Goal: Task Accomplishment & Management: Use online tool/utility

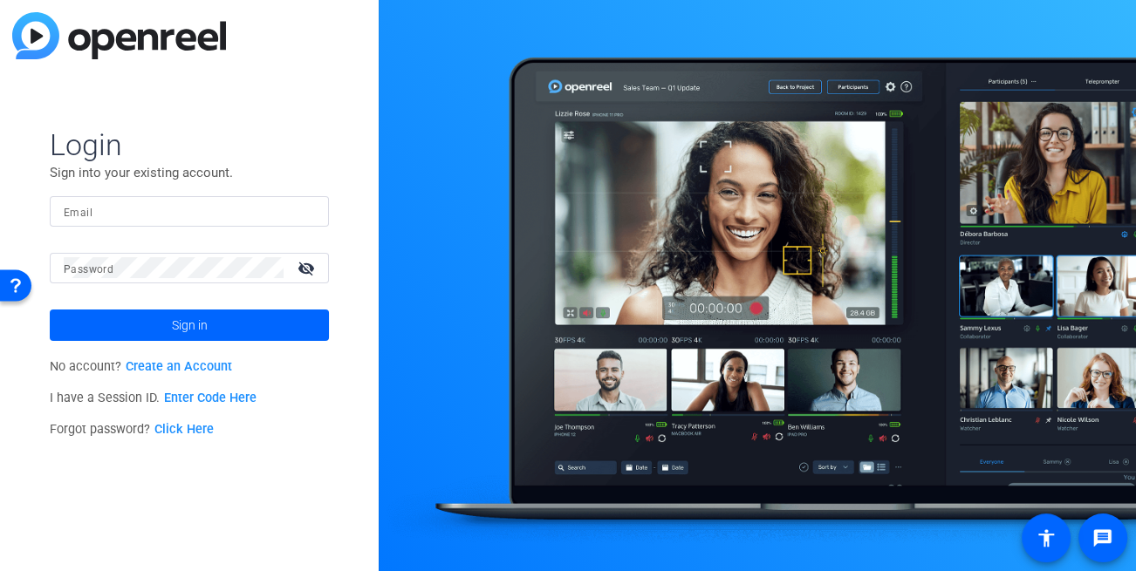
click at [194, 202] on input "Email" at bounding box center [189, 211] width 251 height 21
type input "dheiberger@openreel.com"
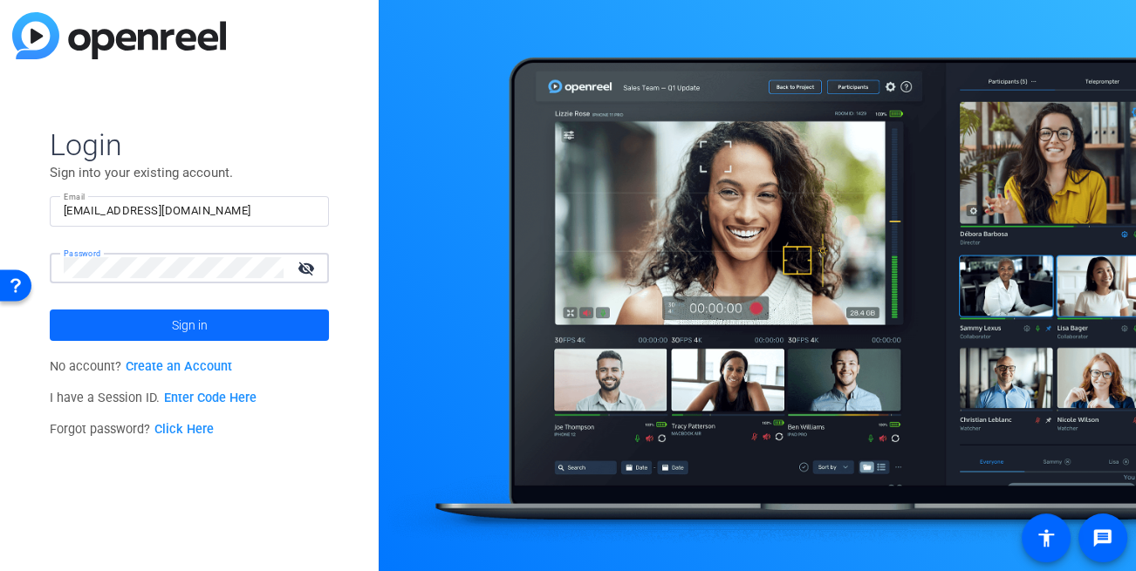
click at [126, 341] on span at bounding box center [189, 325] width 279 height 42
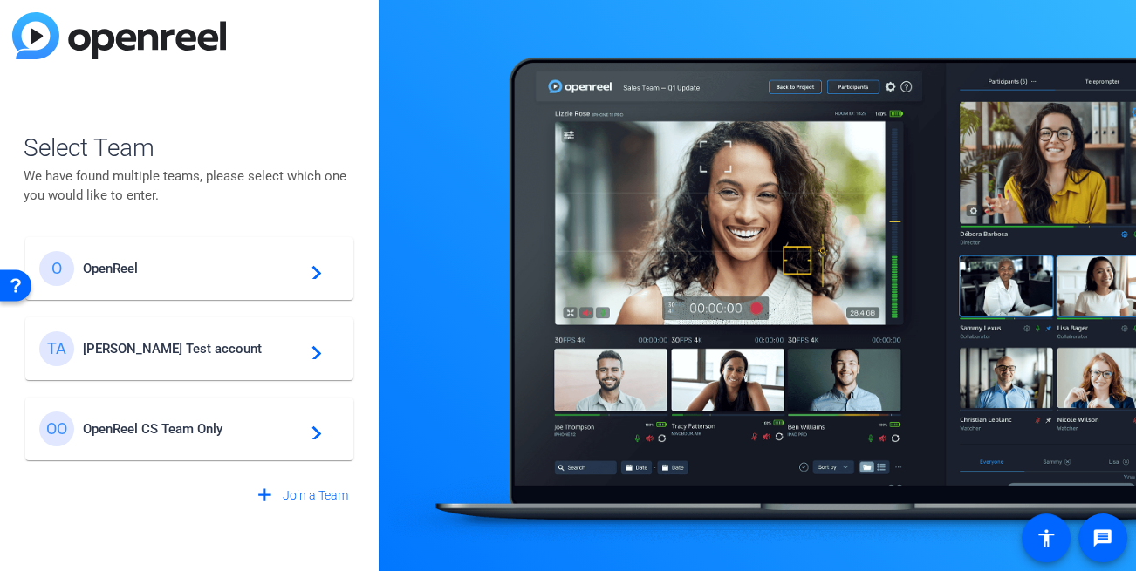
click at [154, 371] on mat-card-content "TA Tim Test account navigate_next" at bounding box center [189, 349] width 328 height 63
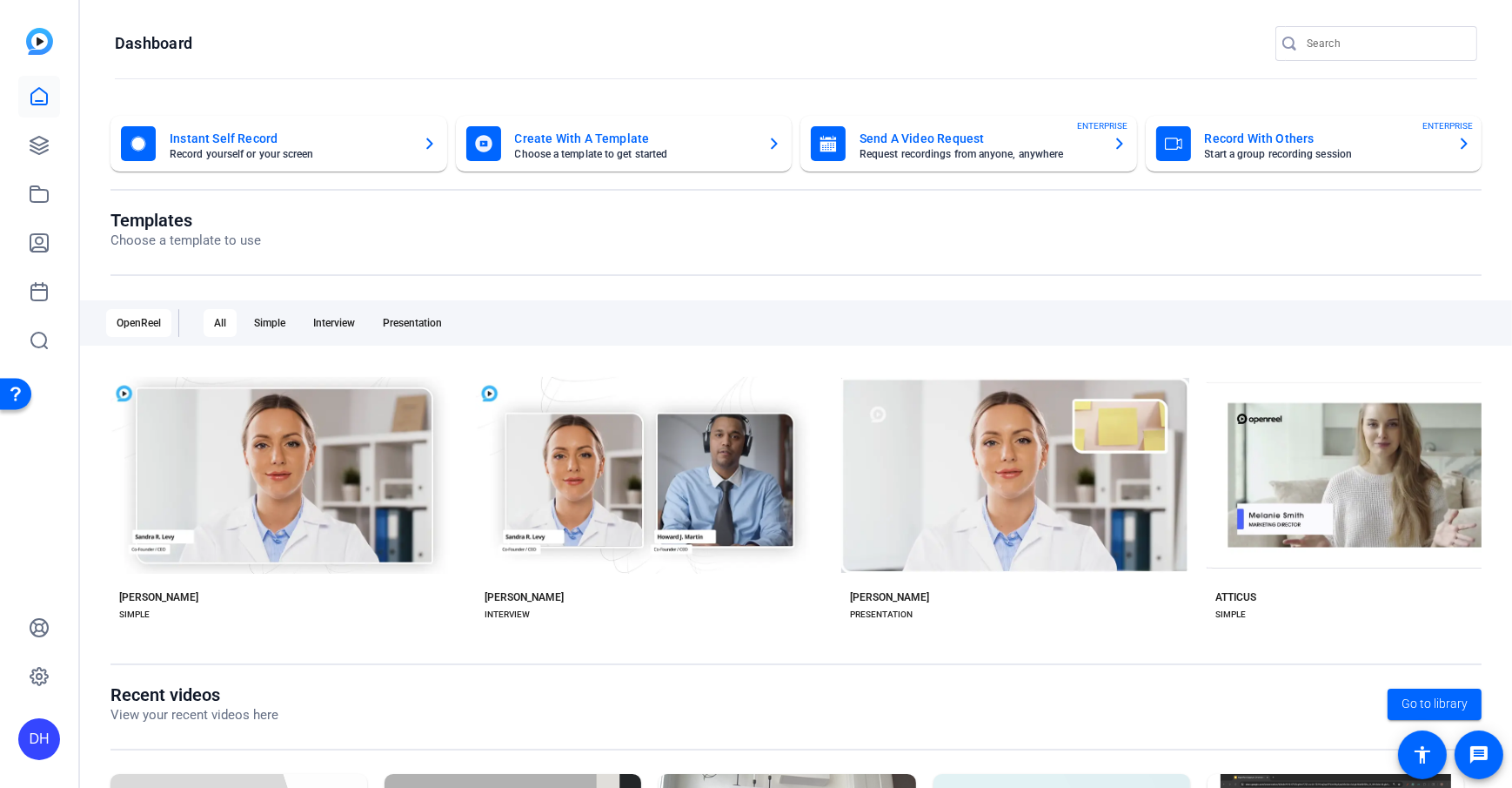
click at [657, 58] on openreel-page-title "Dashboard" at bounding box center [796, 43] width 1362 height 35
click at [655, 61] on openreel-divider-bar at bounding box center [796, 80] width 1362 height 38
click at [527, 65] on openreel-divider-bar at bounding box center [796, 80] width 1362 height 38
click at [533, 55] on openreel-page-title "Dashboard" at bounding box center [796, 43] width 1362 height 35
click at [584, 239] on openreel-page-title "Templates Choose a template to use" at bounding box center [796, 229] width 1371 height 41
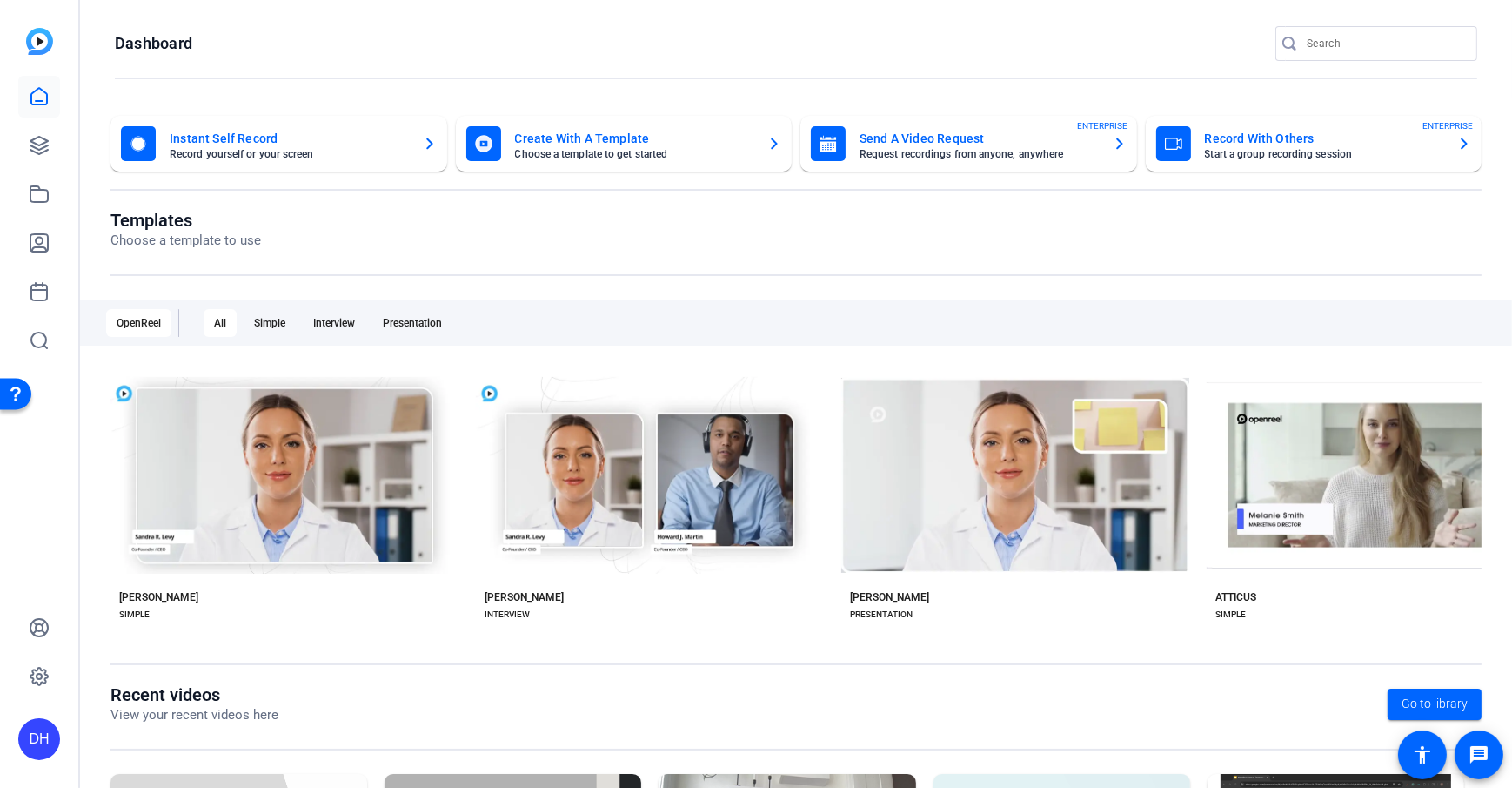
click at [495, 87] on openreel-divider-bar at bounding box center [796, 80] width 1362 height 38
click at [32, 146] on icon at bounding box center [39, 145] width 17 height 17
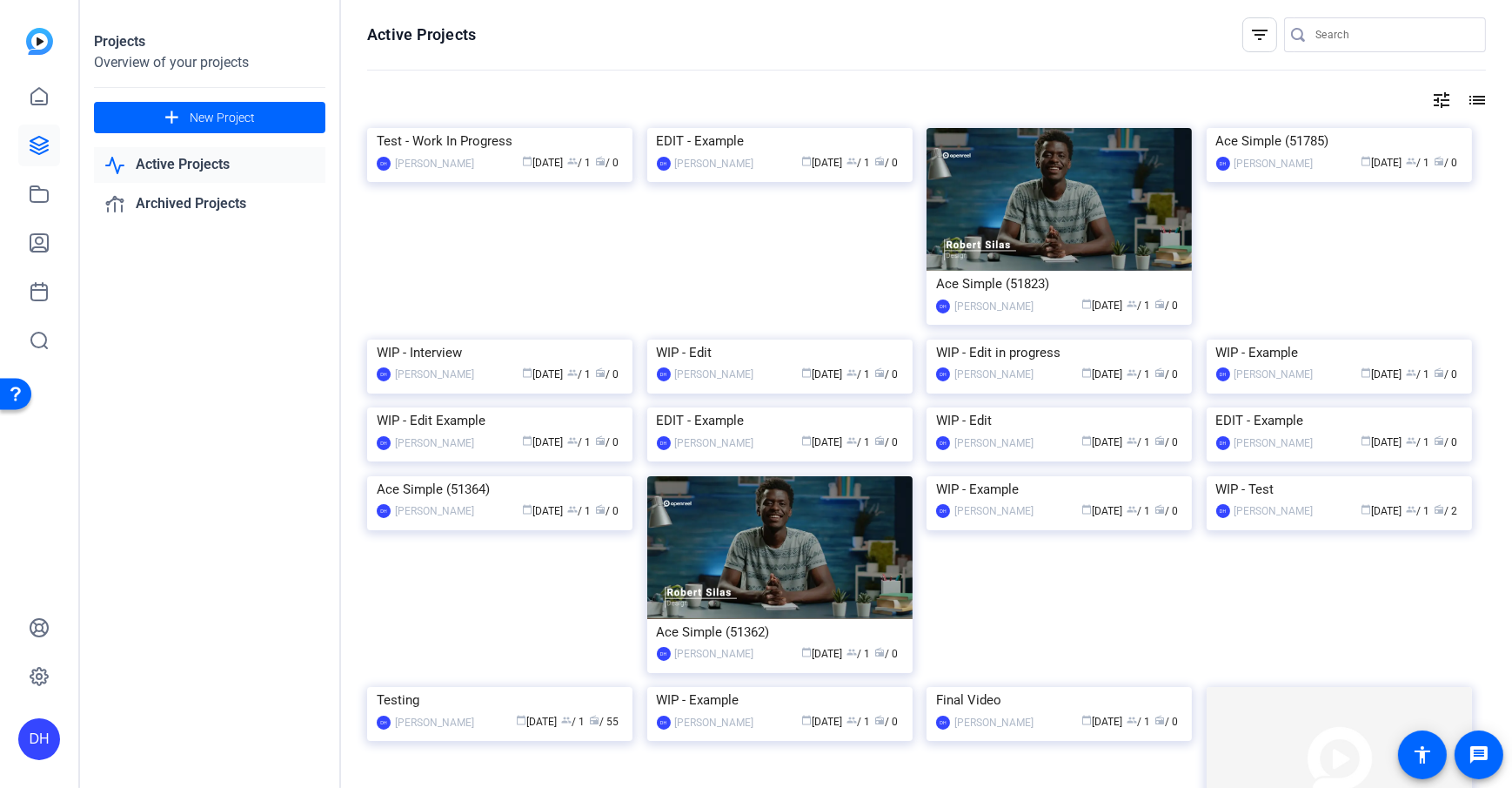
click at [926, 64] on openreel-divider-bar at bounding box center [927, 71] width 1119 height 38
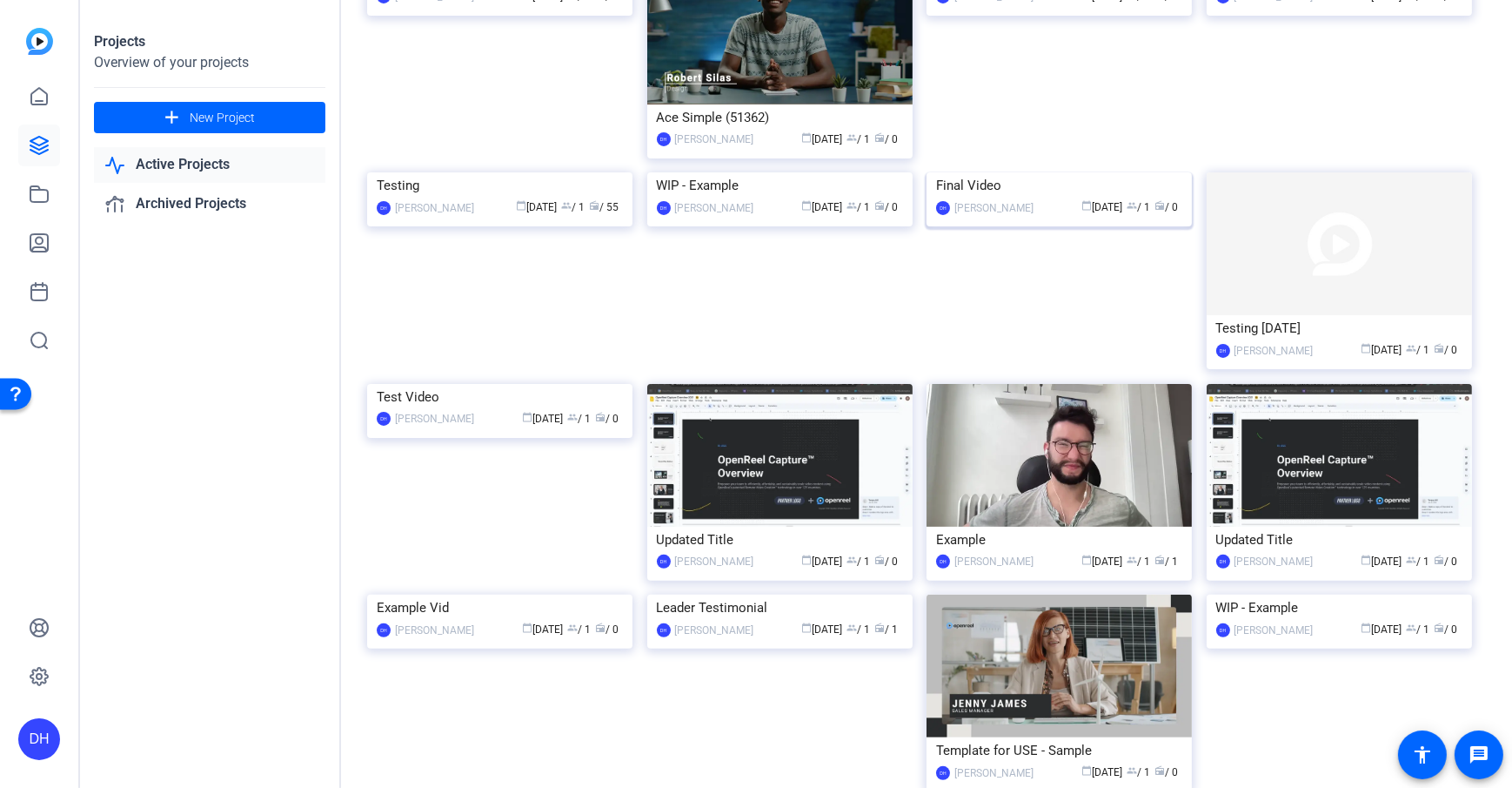
scroll to position [523, 0]
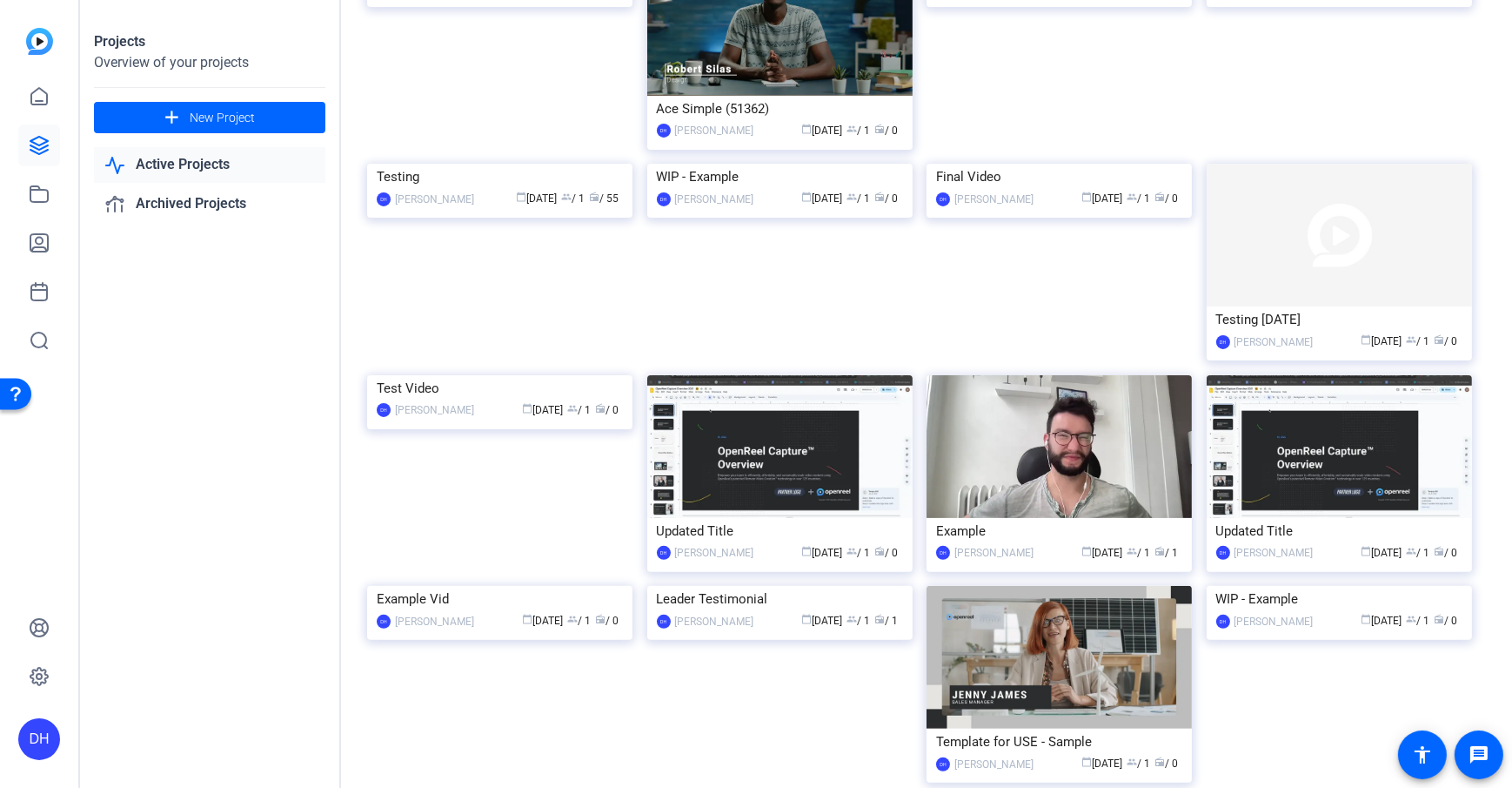
drag, startPoint x: 448, startPoint y: 610, endPoint x: 491, endPoint y: 605, distance: 43.3
click at [448, 190] on div "Testing" at bounding box center [500, 177] width 246 height 26
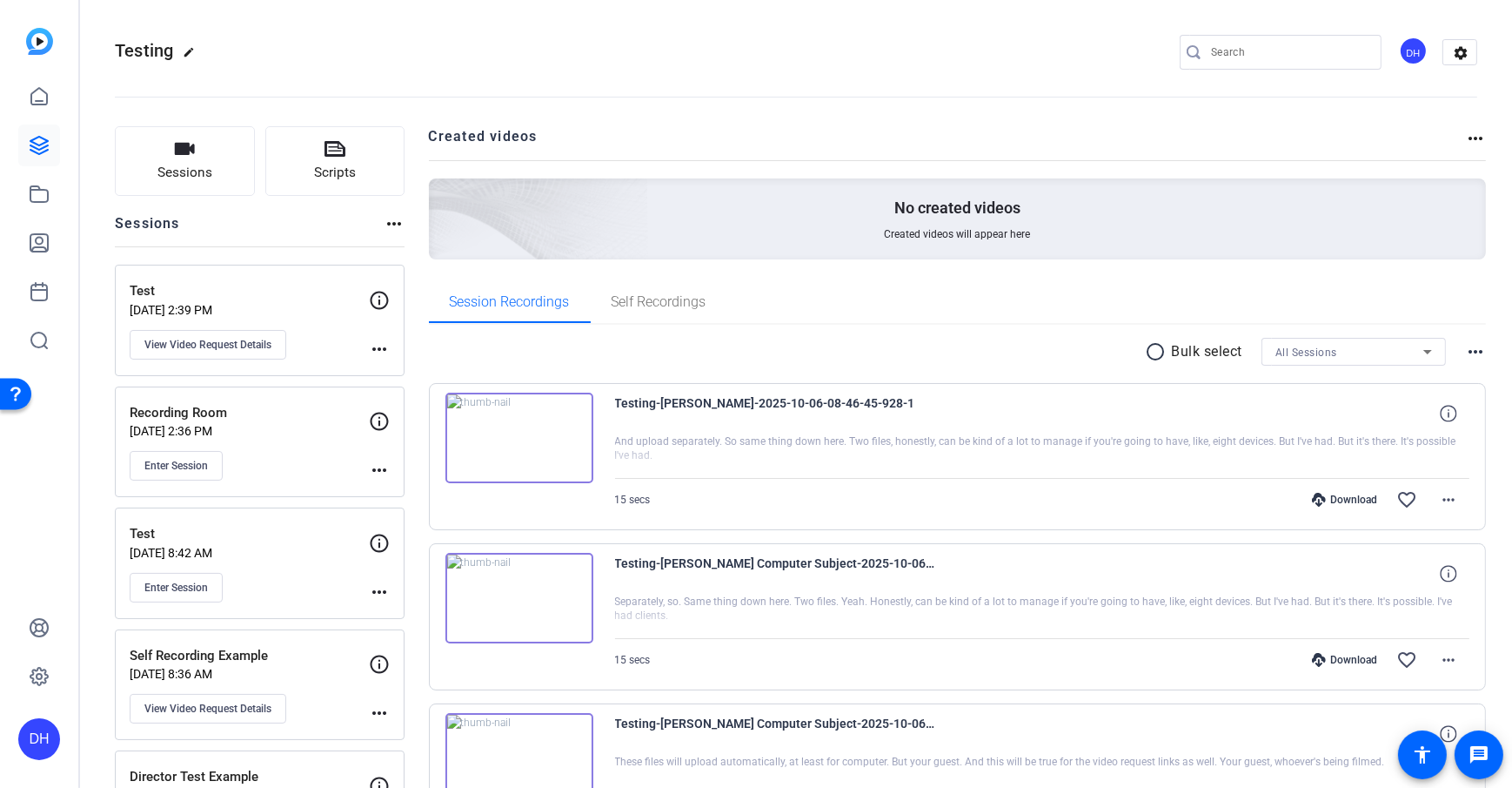
click at [423, 87] on openreel-divider-bar at bounding box center [796, 91] width 1362 height 53
click at [175, 172] on span "Sessions" at bounding box center [185, 173] width 55 height 20
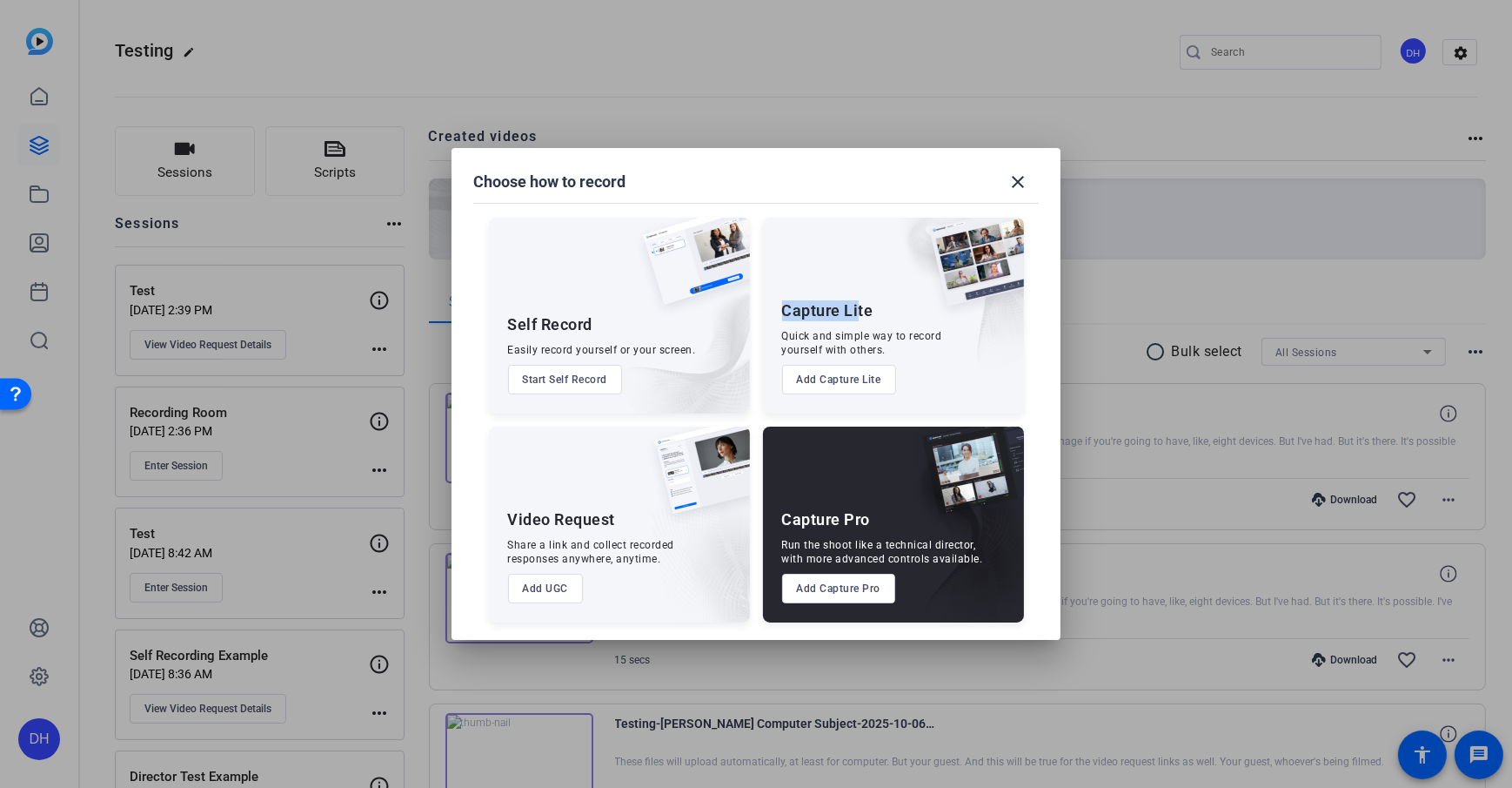
drag, startPoint x: 775, startPoint y: 310, endPoint x: 860, endPoint y: 312, distance: 85.0
click at [860, 312] on div "Capture Lite Quick and simple way to record yourself with others. Add Capture L…" at bounding box center [894, 315] width 261 height 196
click at [886, 336] on div "Quick and simple way to record yourself with others." at bounding box center [862, 343] width 161 height 28
click at [792, 406] on div "Capture Lite Quick and simple way to record yourself with others. Add Capture L…" at bounding box center [894, 315] width 261 height 196
click at [869, 385] on button "Add Capture Lite" at bounding box center [839, 380] width 114 height 30
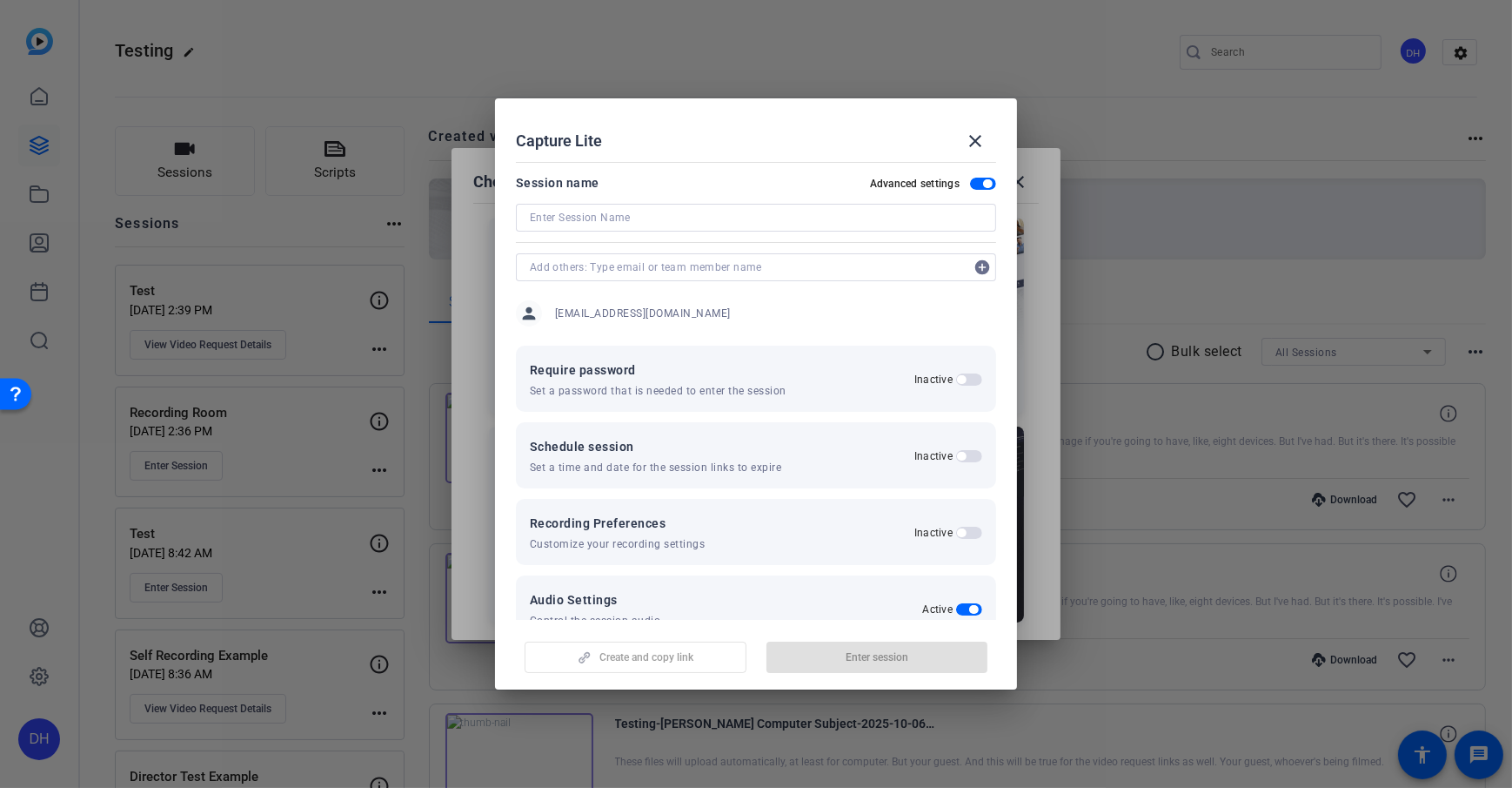
click at [847, 180] on div "Session name Advanced settings" at bounding box center [756, 183] width 481 height 21
click at [983, 183] on span "button" at bounding box center [987, 184] width 9 height 9
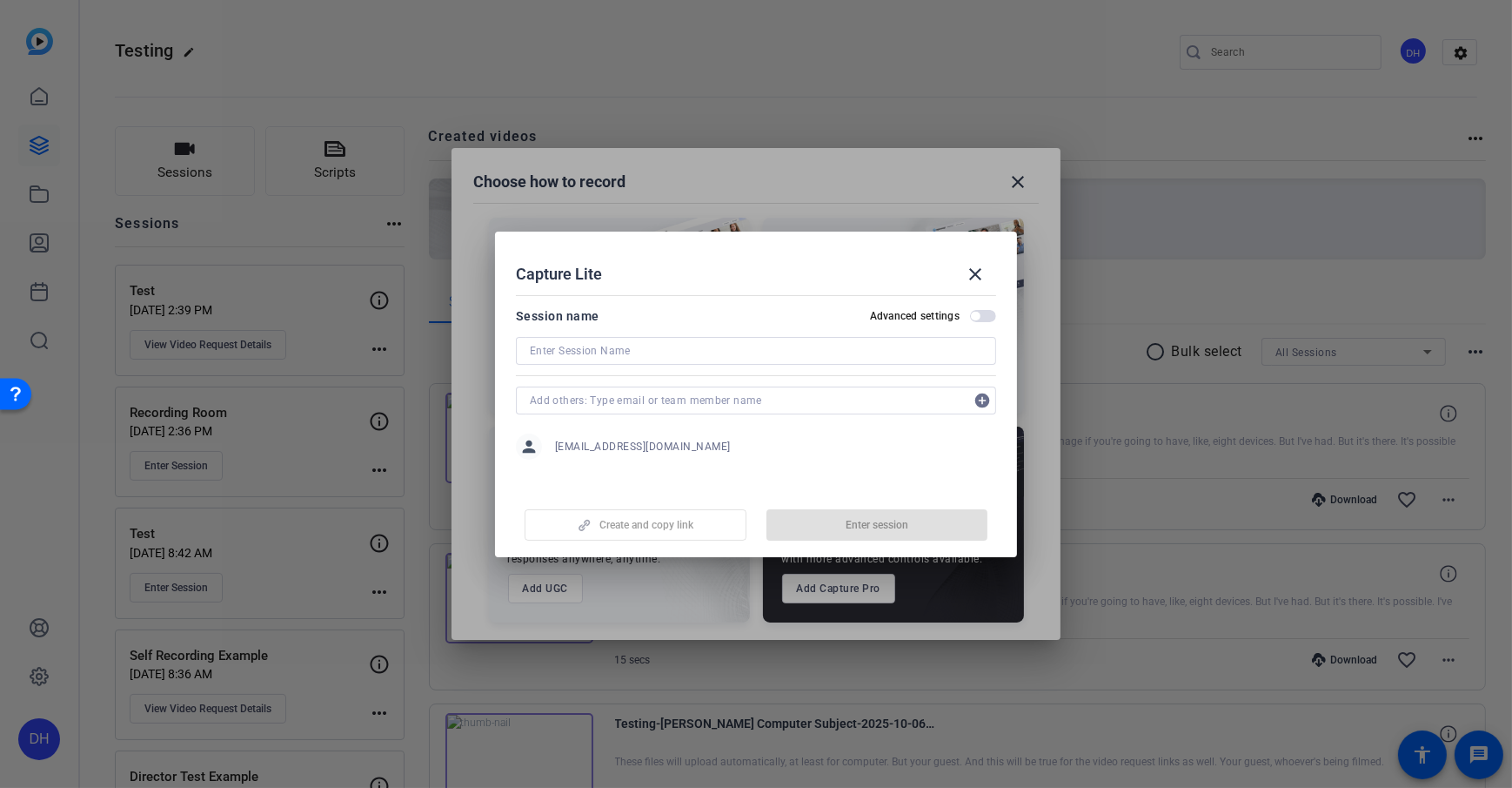
click at [641, 349] on input at bounding box center [756, 350] width 453 height 21
type input "Interview with President"
click at [675, 267] on div "Capture Lite close" at bounding box center [756, 274] width 481 height 42
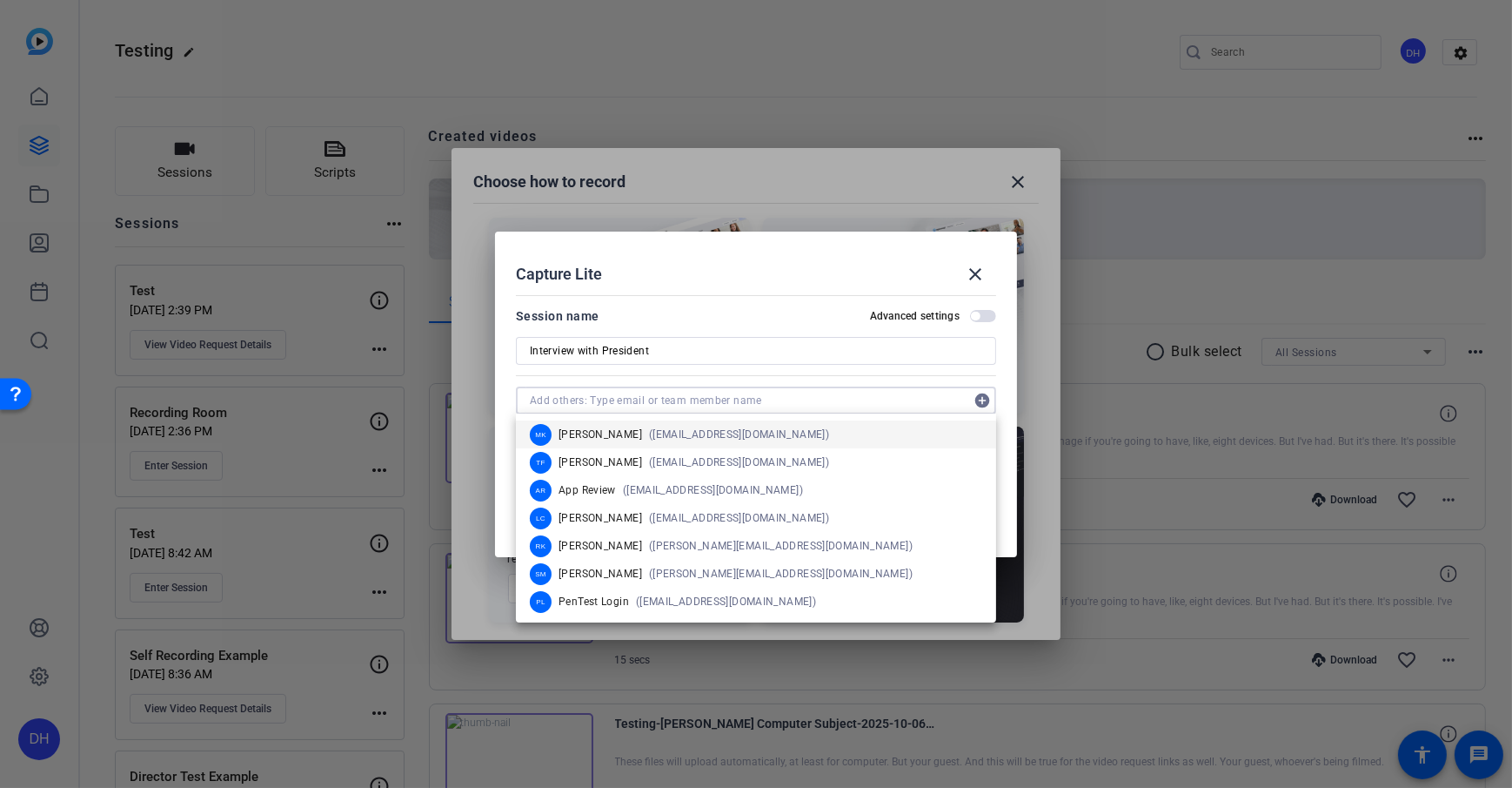
click at [599, 400] on input "text" at bounding box center [747, 400] width 435 height 21
click at [656, 379] on div at bounding box center [756, 374] width 481 height 19
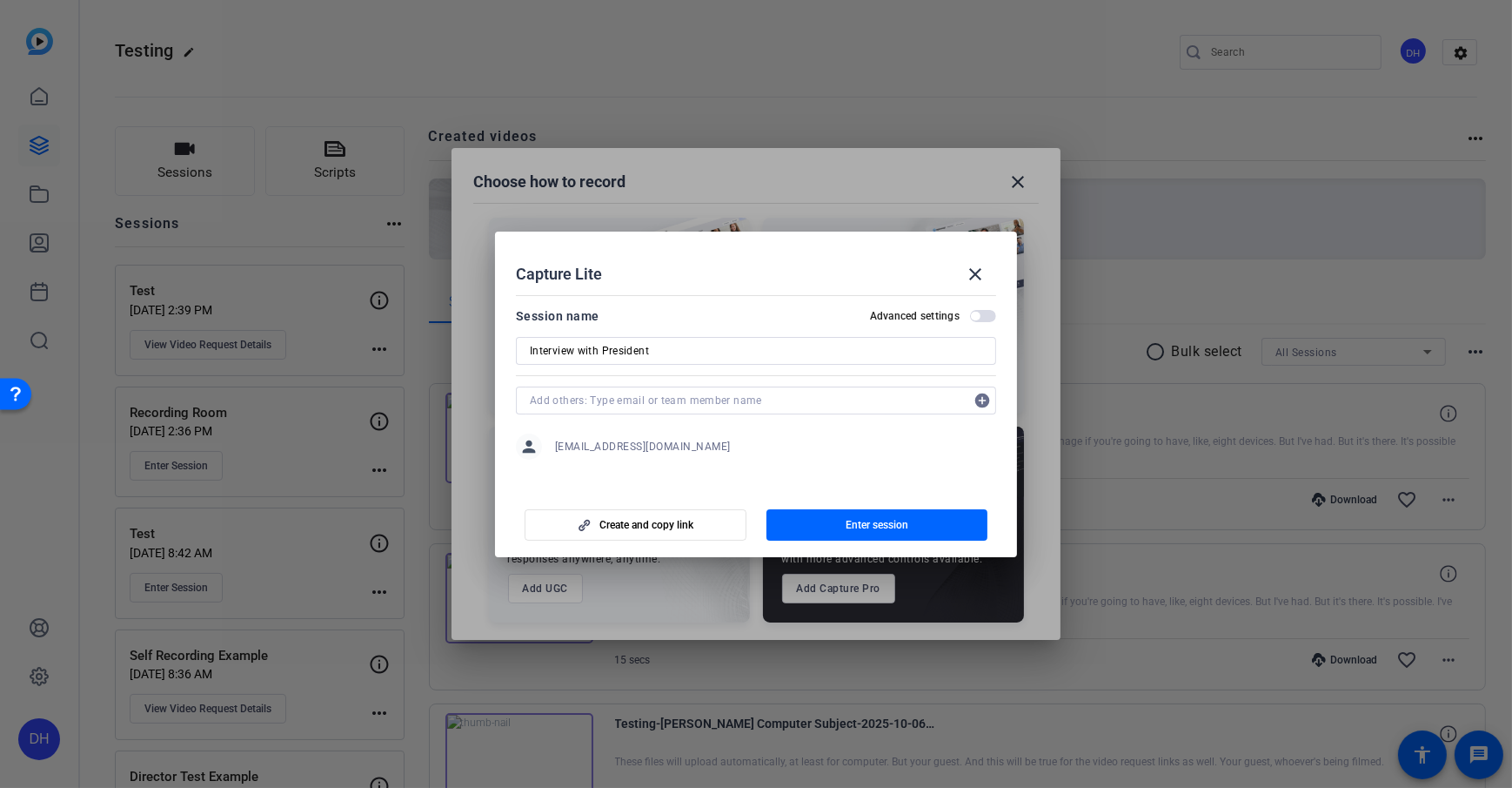
click at [630, 405] on input "text" at bounding box center [747, 400] width 435 height 21
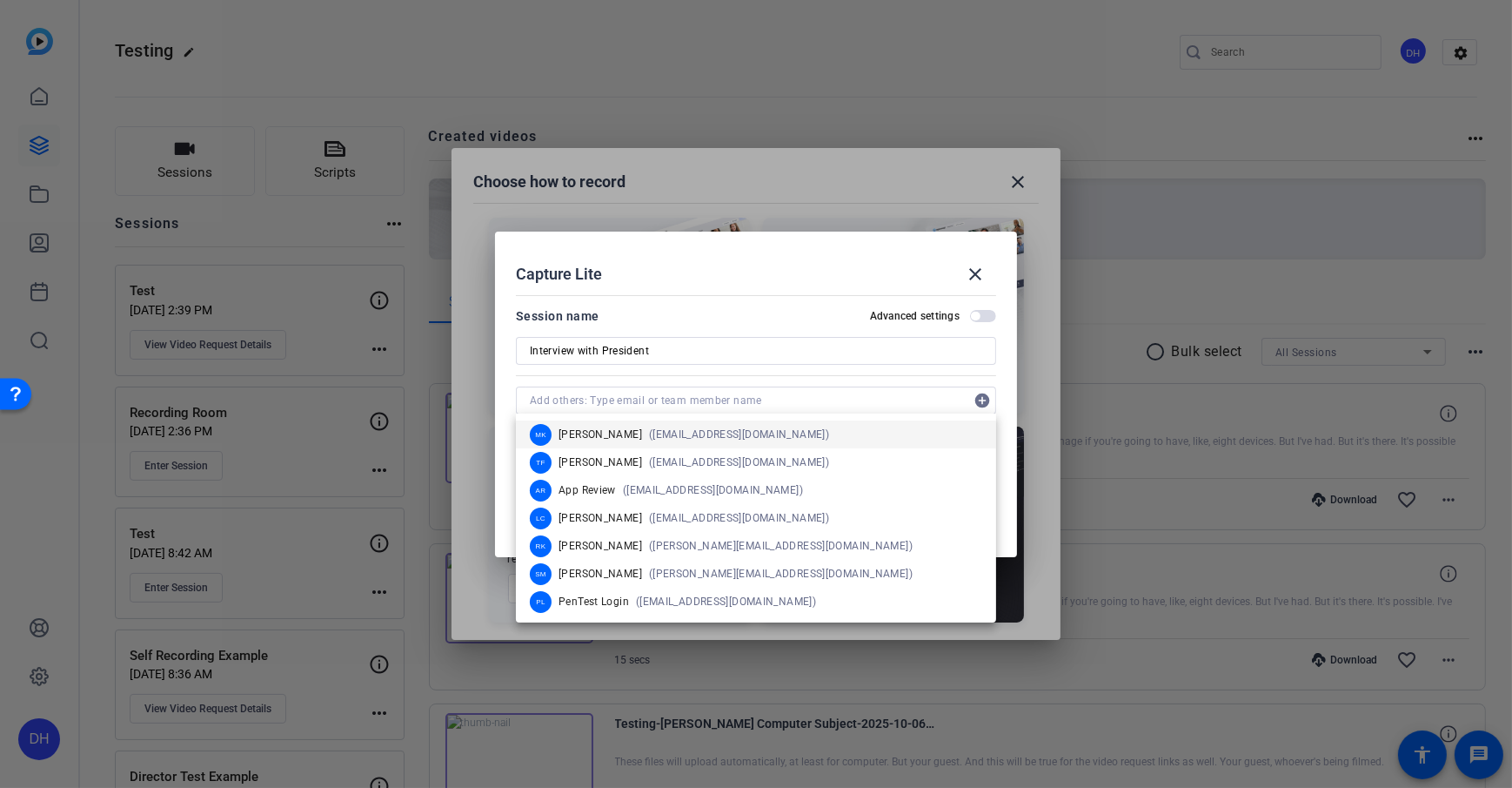
click at [578, 377] on div at bounding box center [756, 374] width 481 height 19
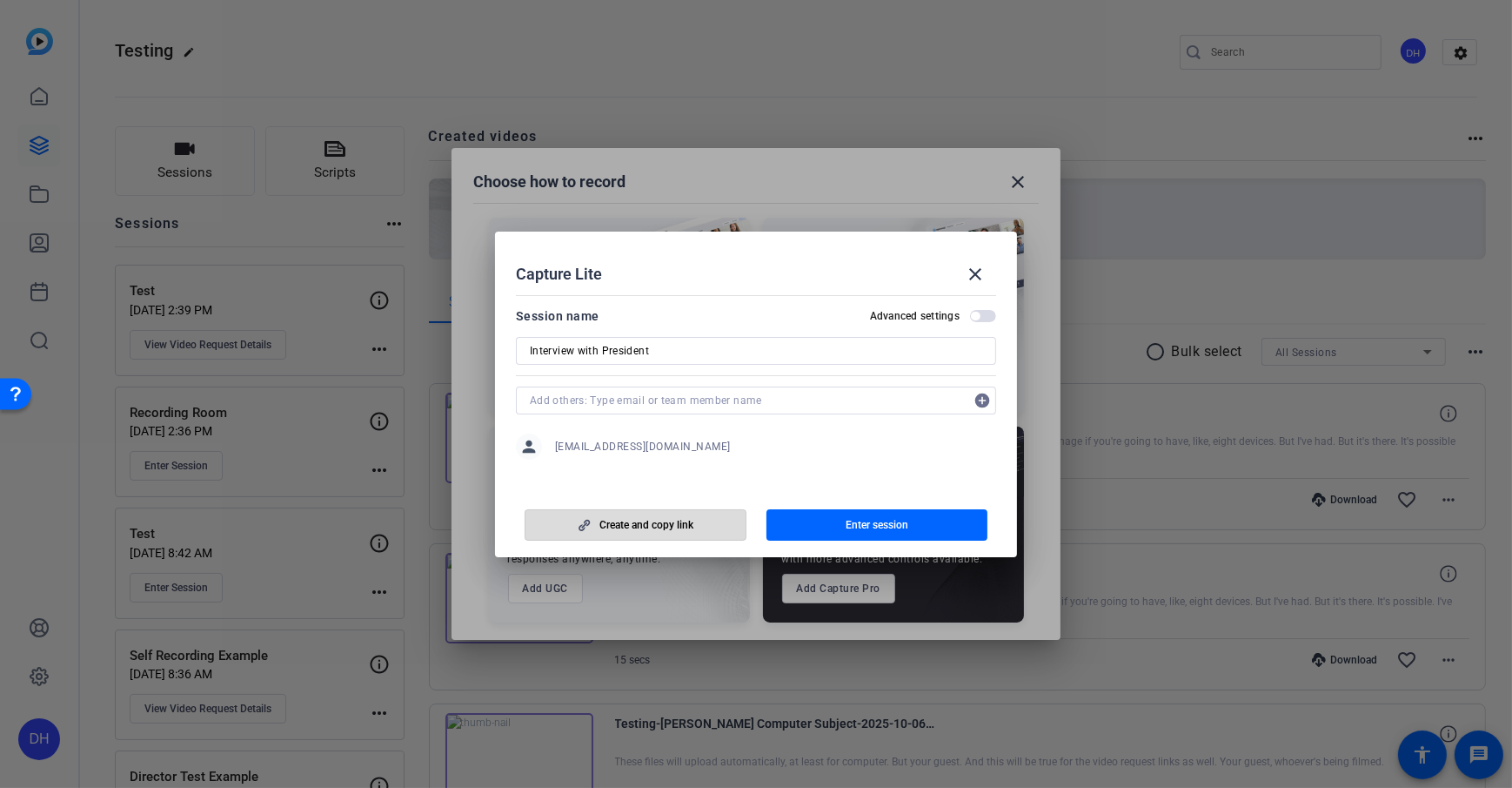
click at [661, 524] on span "Create and copy link" at bounding box center [646, 525] width 94 height 14
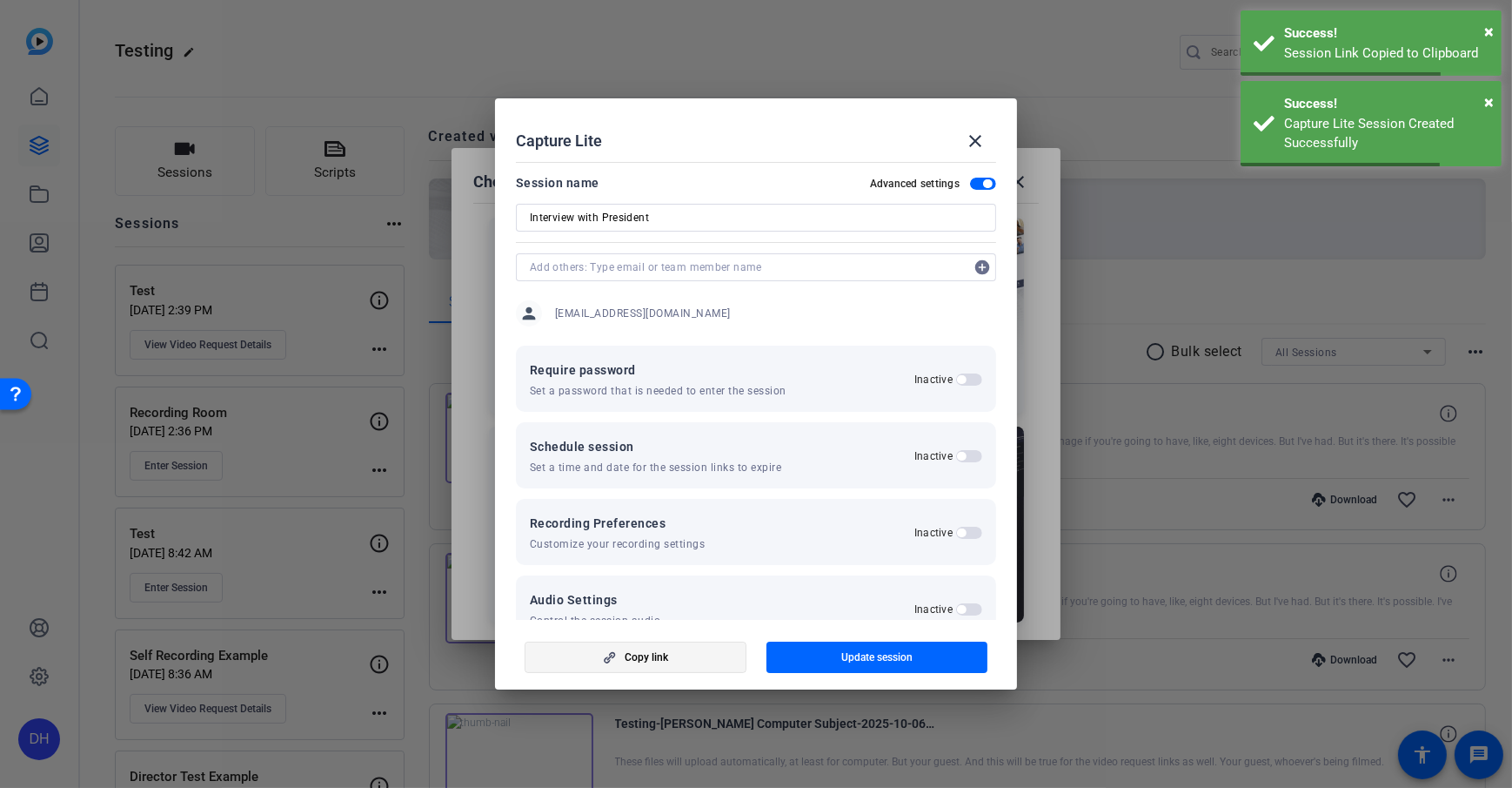
click at [631, 569] on span "button" at bounding box center [635, 657] width 220 height 42
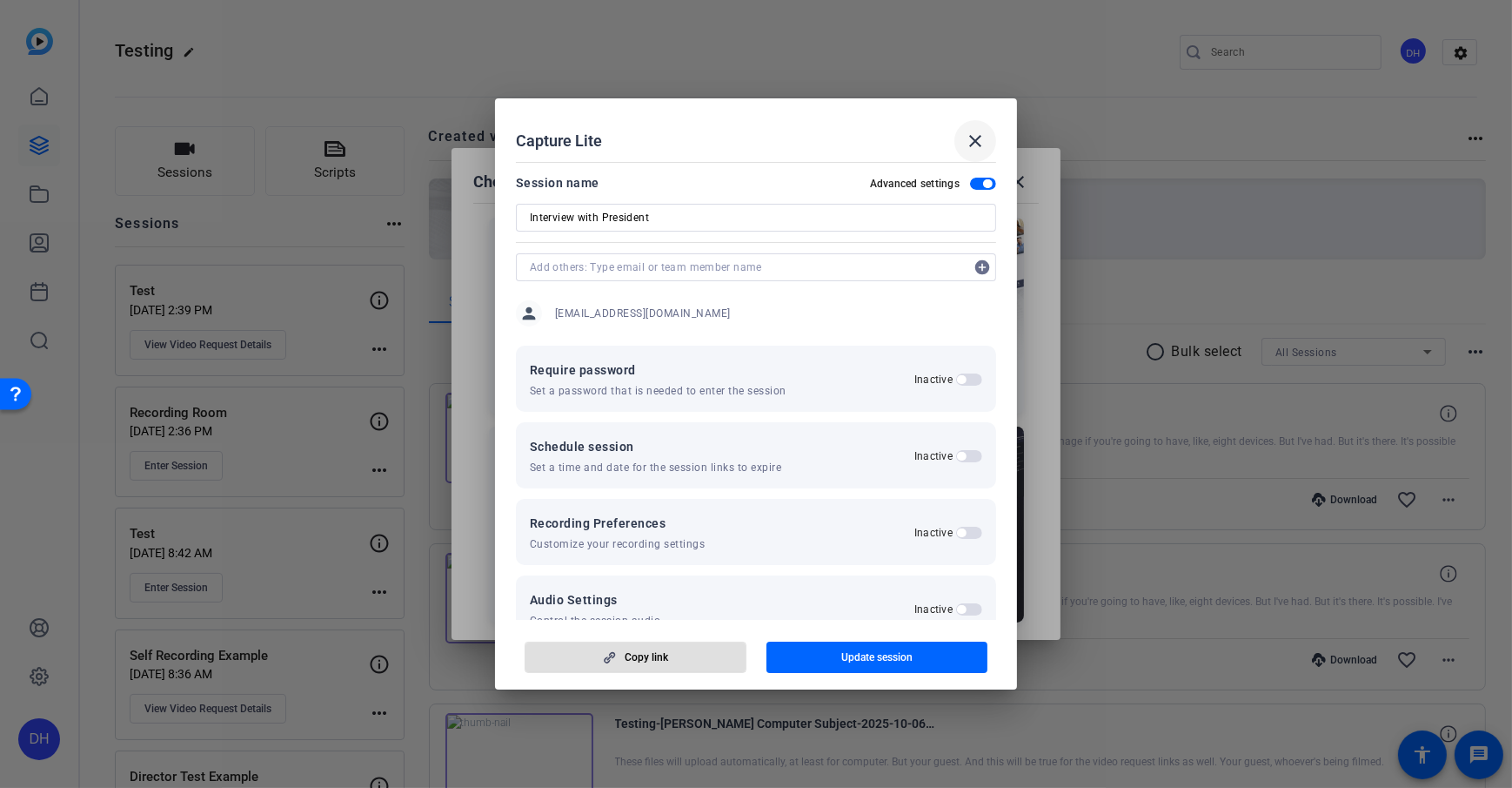
click at [969, 140] on mat-icon "close" at bounding box center [975, 141] width 21 height 21
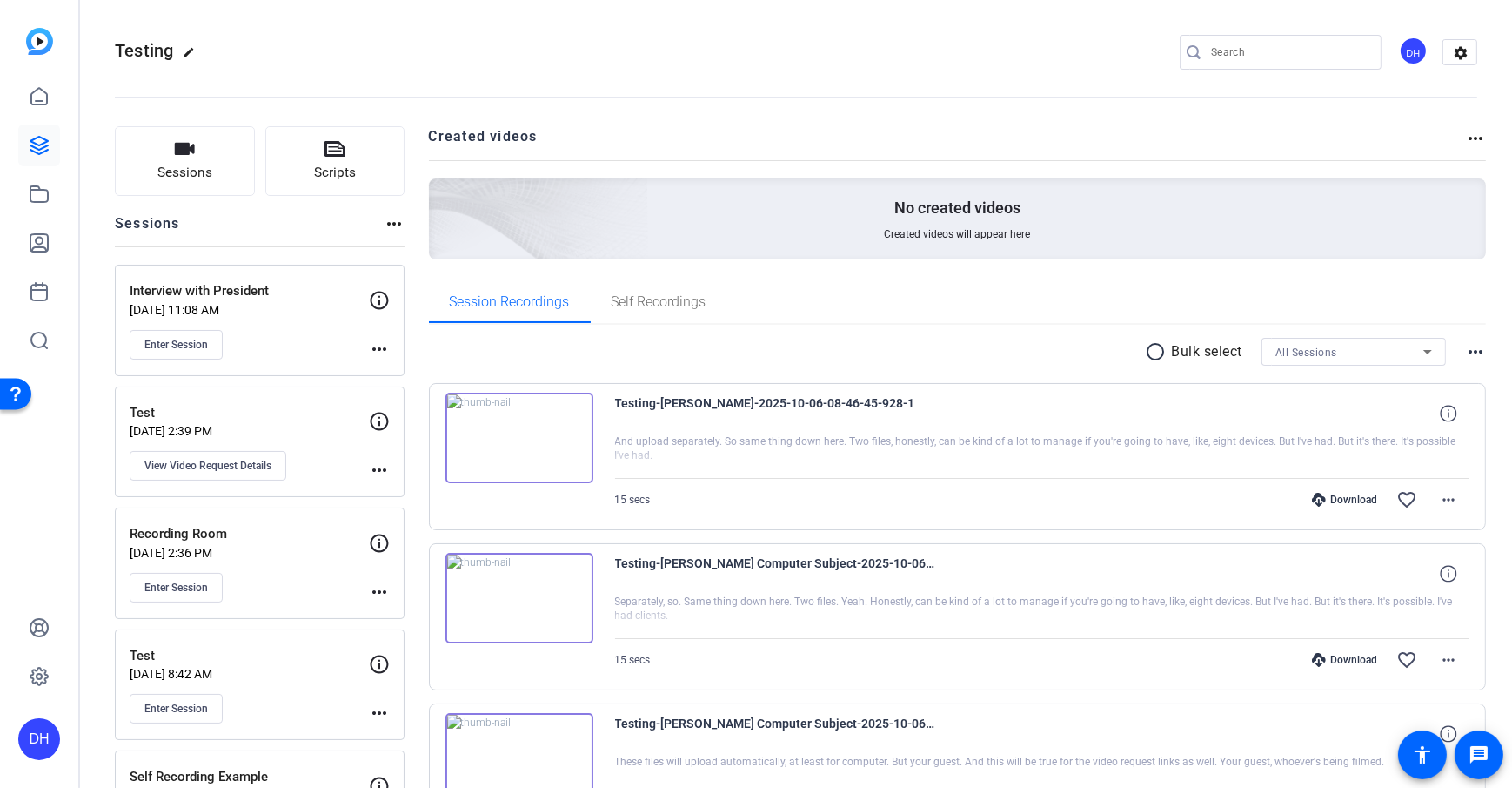
click at [184, 349] on span "Enter Session" at bounding box center [177, 345] width 64 height 14
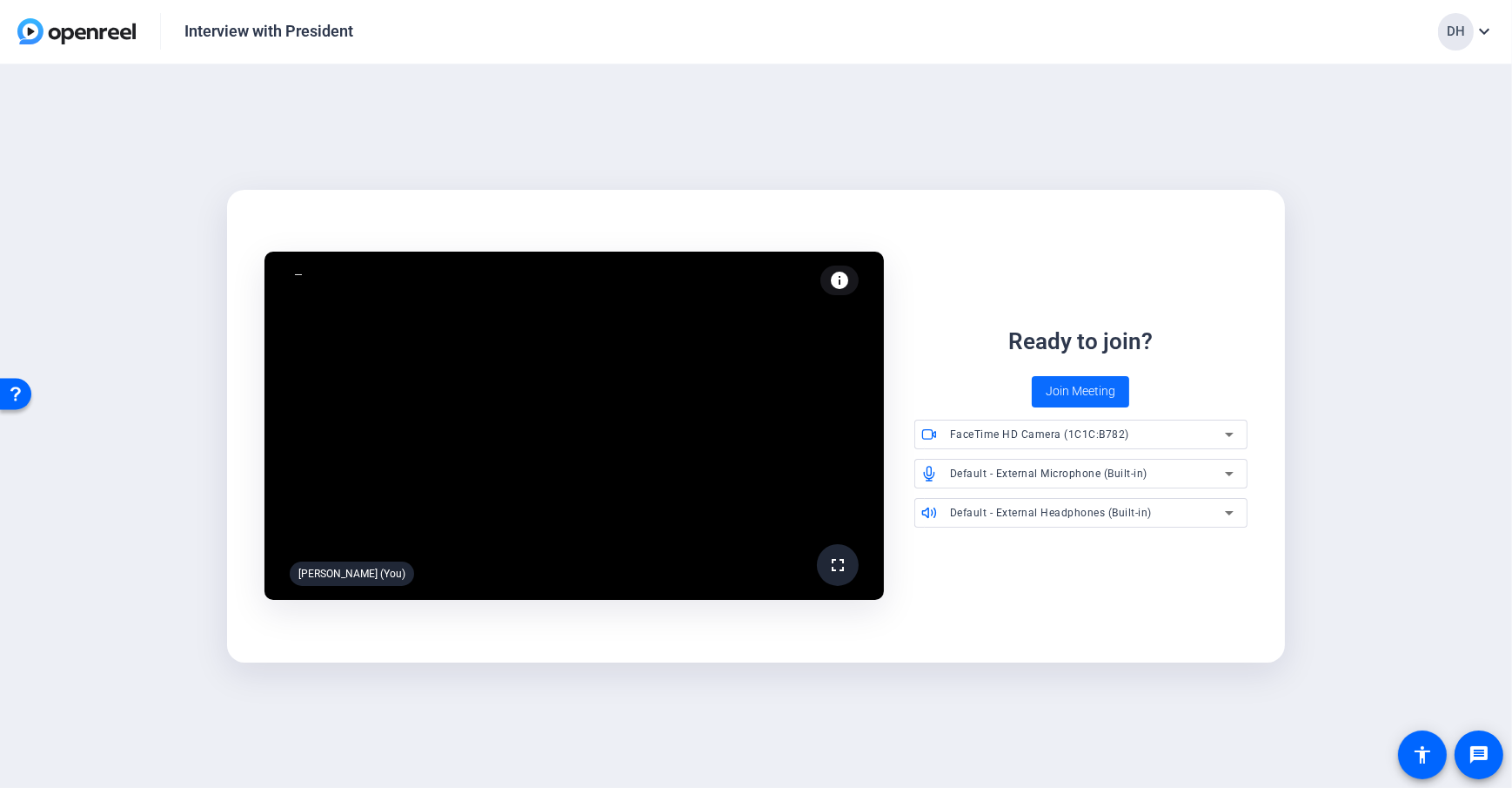
click at [1099, 393] on span "Join Meeting" at bounding box center [1081, 391] width 70 height 18
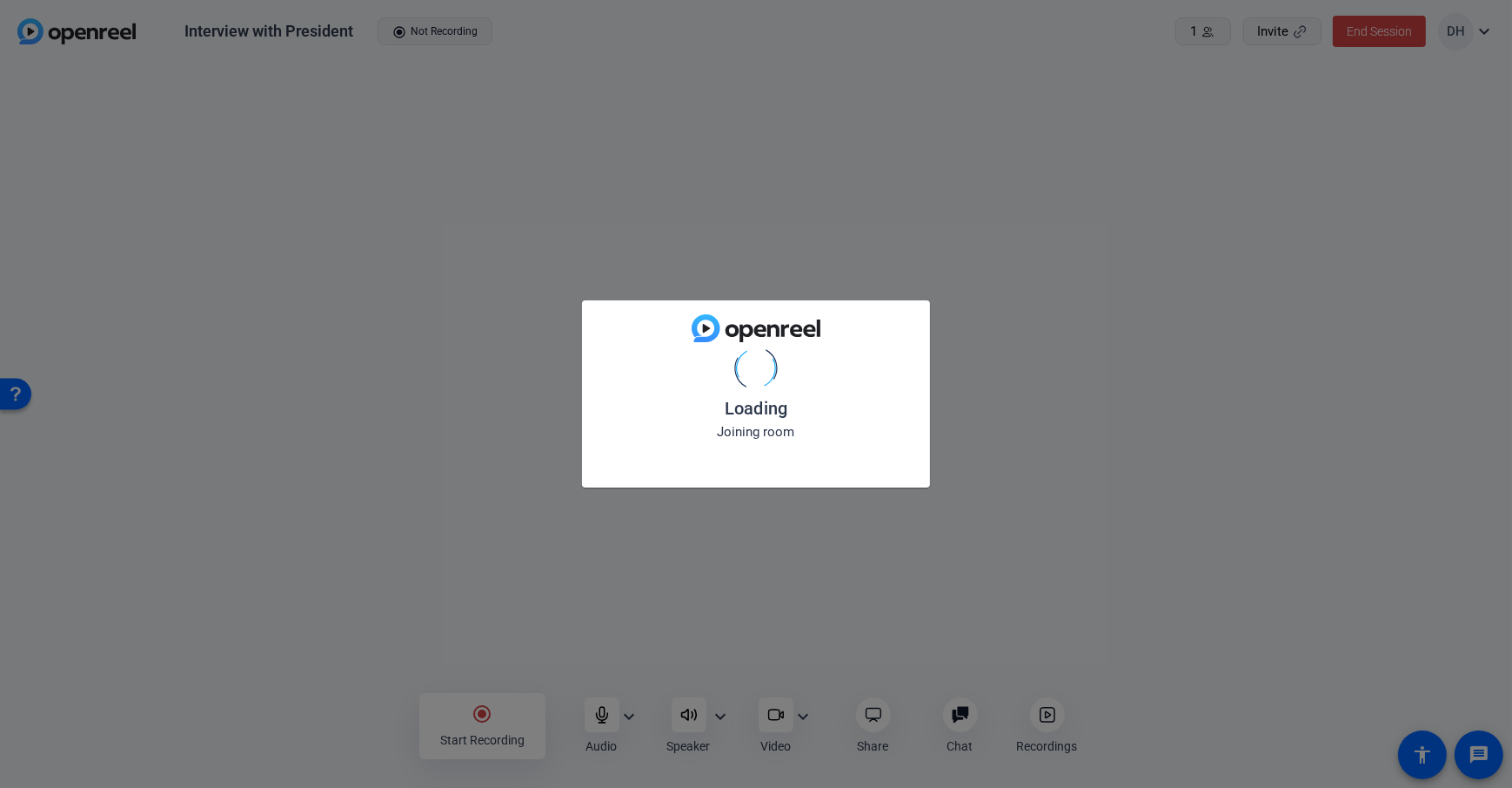
click at [230, 706] on div "Loading Joining room" at bounding box center [756, 394] width 1512 height 788
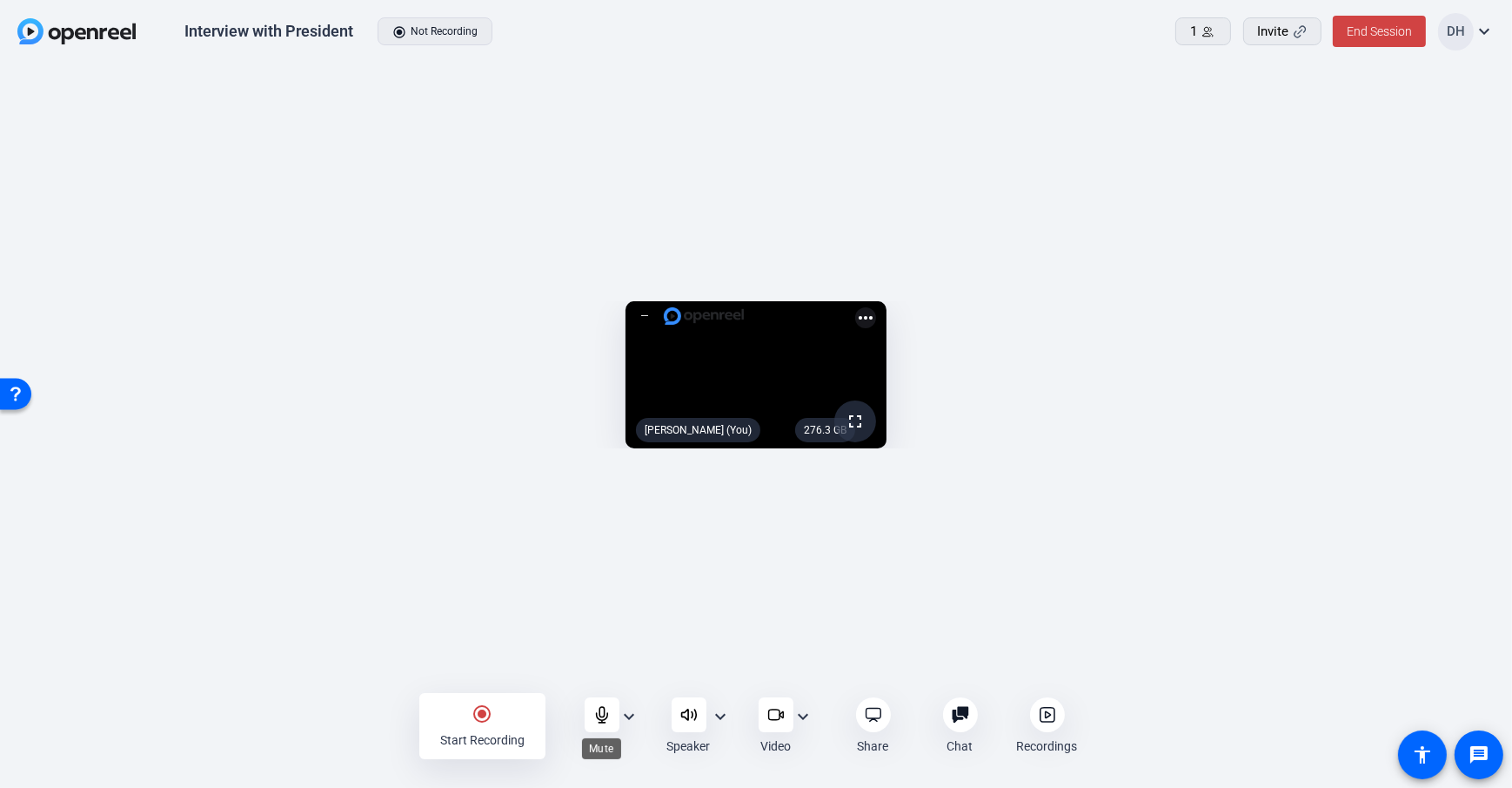
click at [612, 721] on div at bounding box center [601, 714] width 35 height 35
click at [1364, 341] on openreel-capture-lite-video-stream "276.3 GB fullscreen mic_off [PERSON_NAME] (You) more_horiz" at bounding box center [756, 374] width 1460 height 147
click at [377, 687] on div "276.3 GB fullscreen mic_off [PERSON_NAME] (You) more_horiz" at bounding box center [756, 380] width 1512 height 630
click at [483, 722] on mat-icon "radio_button_checked" at bounding box center [483, 713] width 21 height 21
click at [488, 720] on mat-icon "stop_circle" at bounding box center [483, 713] width 21 height 21
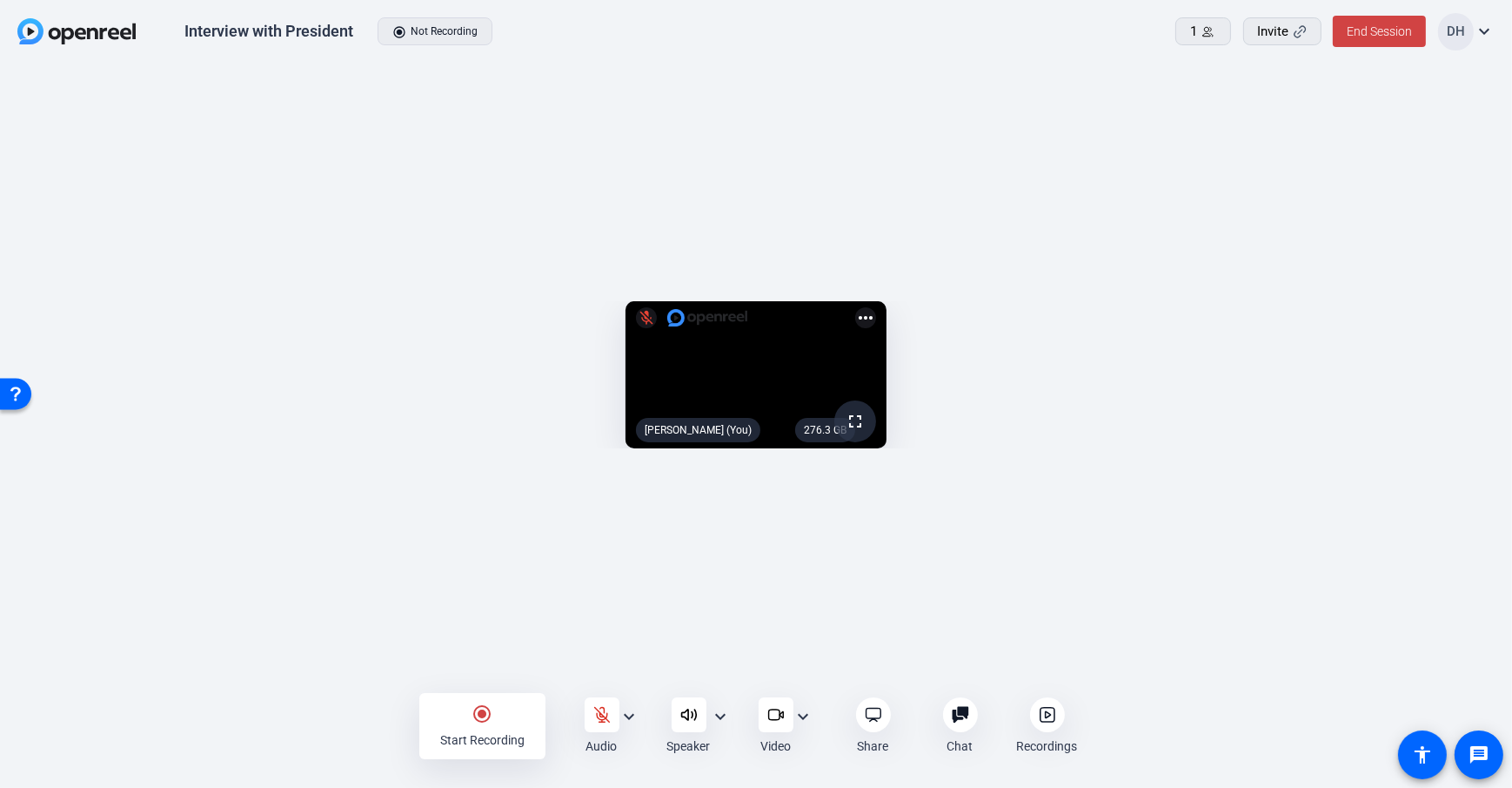
click at [489, 734] on div "Start Recording" at bounding box center [482, 739] width 85 height 17
drag, startPoint x: 1389, startPoint y: 439, endPoint x: 1372, endPoint y: 481, distance: 45.3
click at [1388, 438] on openreel-capture-lite-video-stream "276.3 GB fullscreen mic_off [PERSON_NAME] (You) more_horiz" at bounding box center [756, 374] width 1460 height 149
click at [1121, 720] on div "stop_circle Stop Recording Audio expand_more Speaker expand_more Video expand_m…" at bounding box center [756, 725] width 1512 height 63
click at [1047, 719] on icon at bounding box center [1047, 714] width 17 height 17
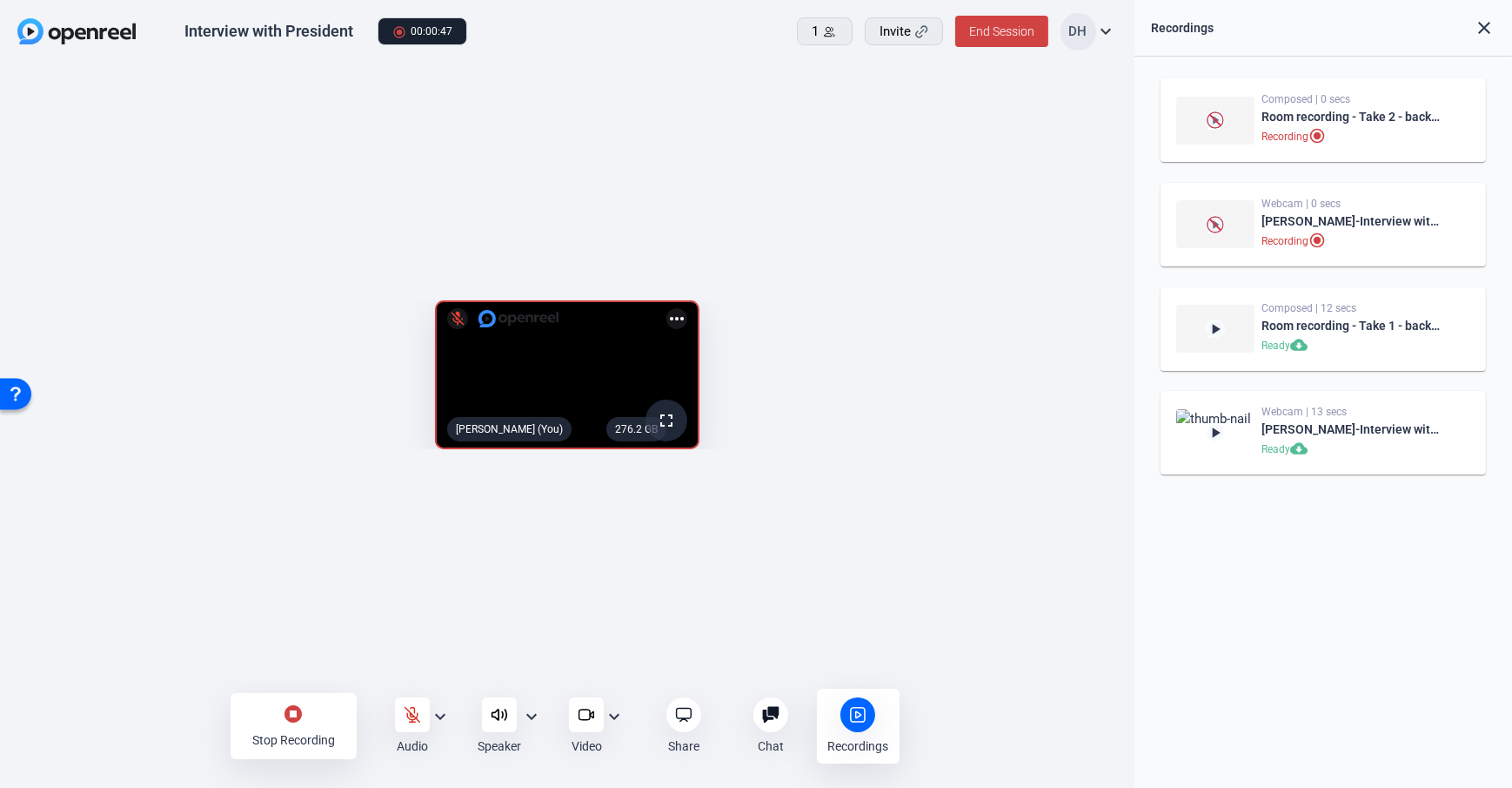
click at [1143, 568] on div "Composed | 0 secs Room recording - Take 2 - backup Recording radio_button_check…" at bounding box center [1324, 422] width 379 height 731
click at [995, 691] on div "276.2 GB fullscreen mic_off [PERSON_NAME] (You) more_horiz" at bounding box center [567, 380] width 1135 height 630
click at [1102, 701] on div "stop_circle Stop Recording Audio expand_more Speaker expand_more Video expand_m…" at bounding box center [567, 725] width 1135 height 63
click at [293, 719] on mat-icon "stop_circle" at bounding box center [293, 713] width 21 height 21
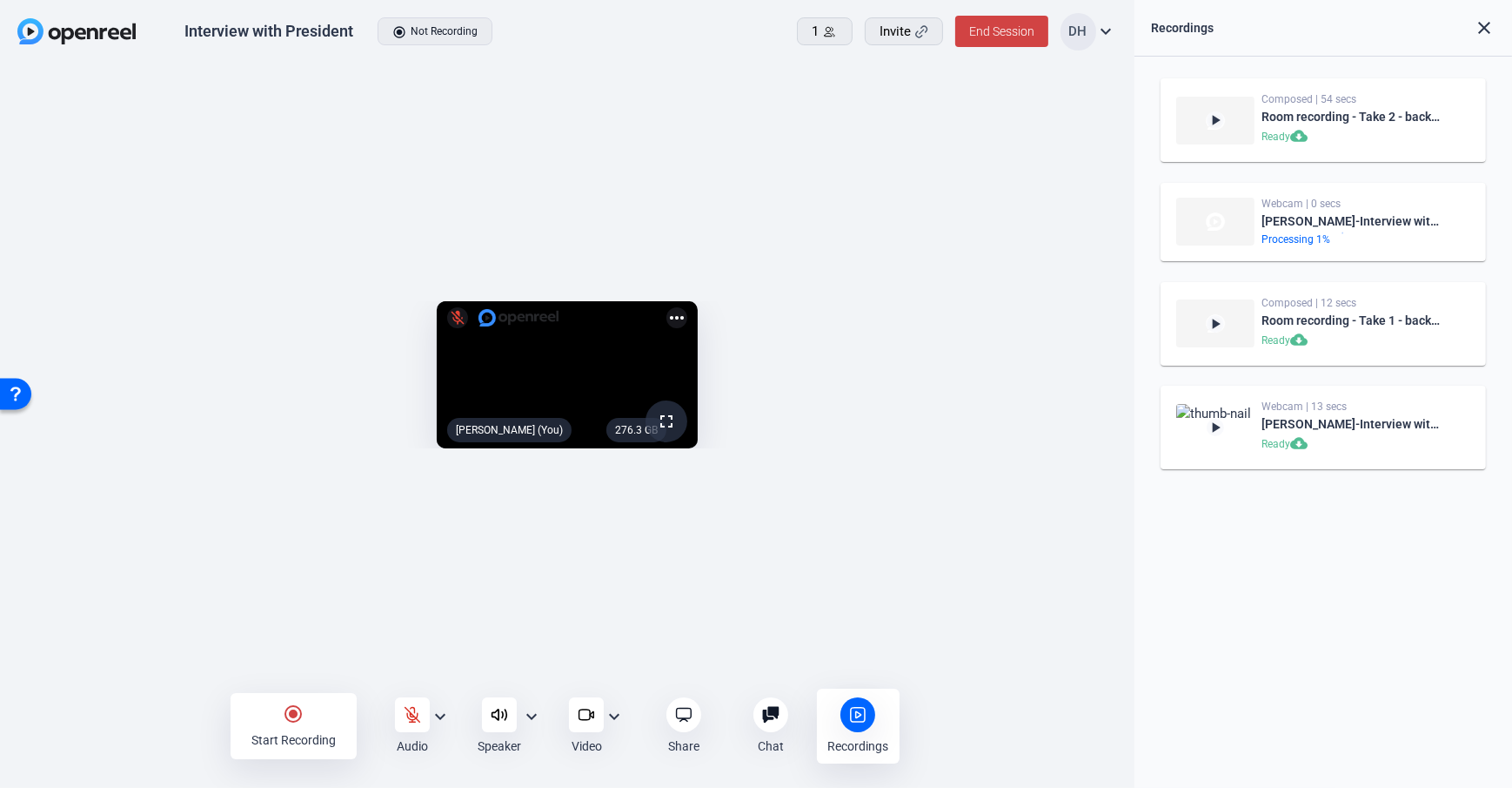
click at [1128, 507] on div "276.3 GB fullscreen mic_off [PERSON_NAME] (You) more_horiz" at bounding box center [567, 380] width 1135 height 630
click at [1116, 466] on div "276.3 GB fullscreen mic_off [PERSON_NAME] (You) more_horiz" at bounding box center [567, 379] width 1100 height 174
click at [985, 747] on div "radio_button_checked Start Recording Audio expand_more Speaker expand_more Vide…" at bounding box center [567, 725] width 1135 height 63
click at [1013, 721] on div "radio_button_checked Start Recording Audio expand_more Speaker expand_more Vide…" at bounding box center [567, 725] width 1135 height 63
click at [884, 720] on div "Recordings" at bounding box center [858, 725] width 83 height 75
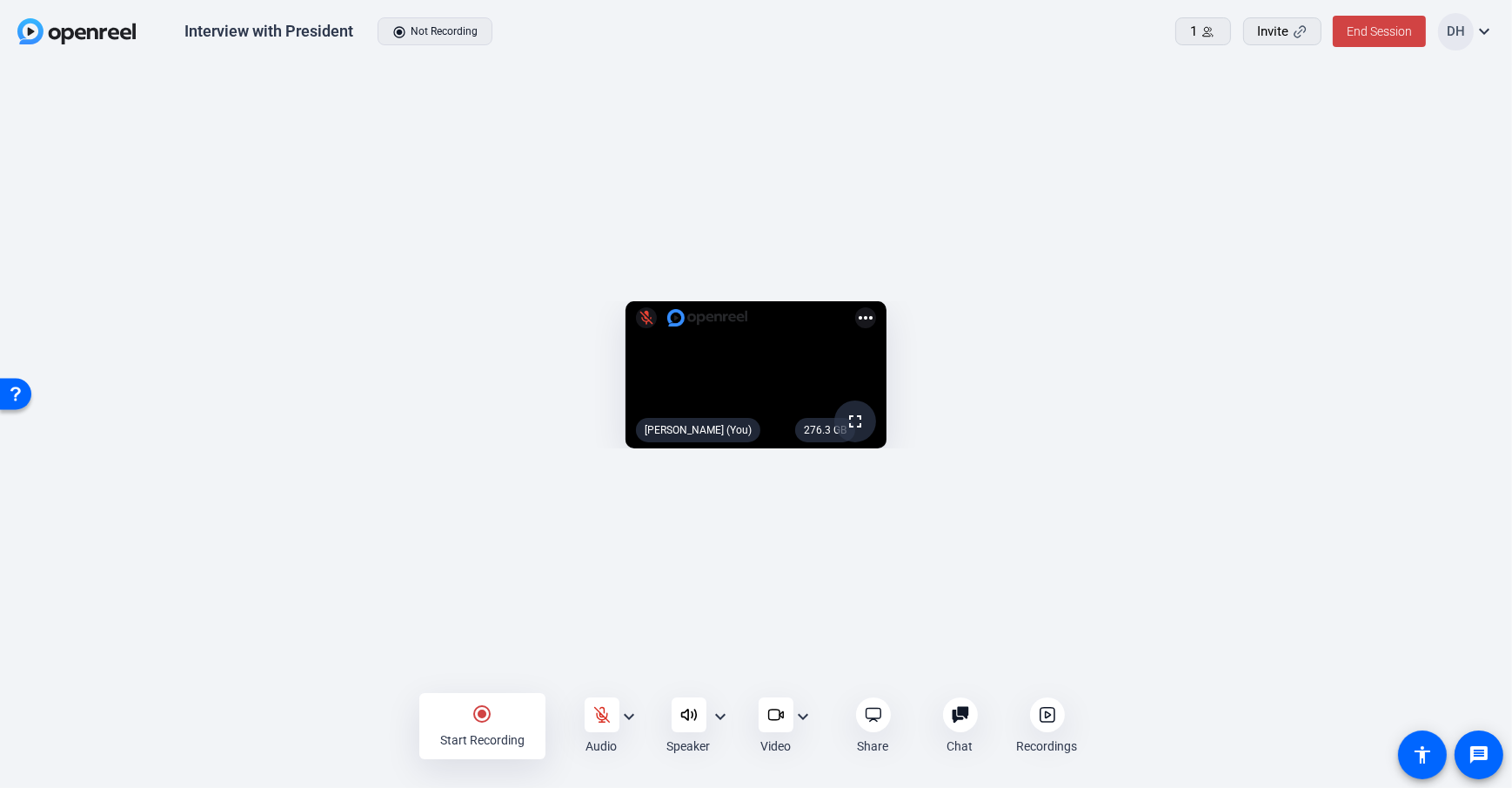
click at [1049, 707] on icon at bounding box center [1047, 714] width 14 height 14
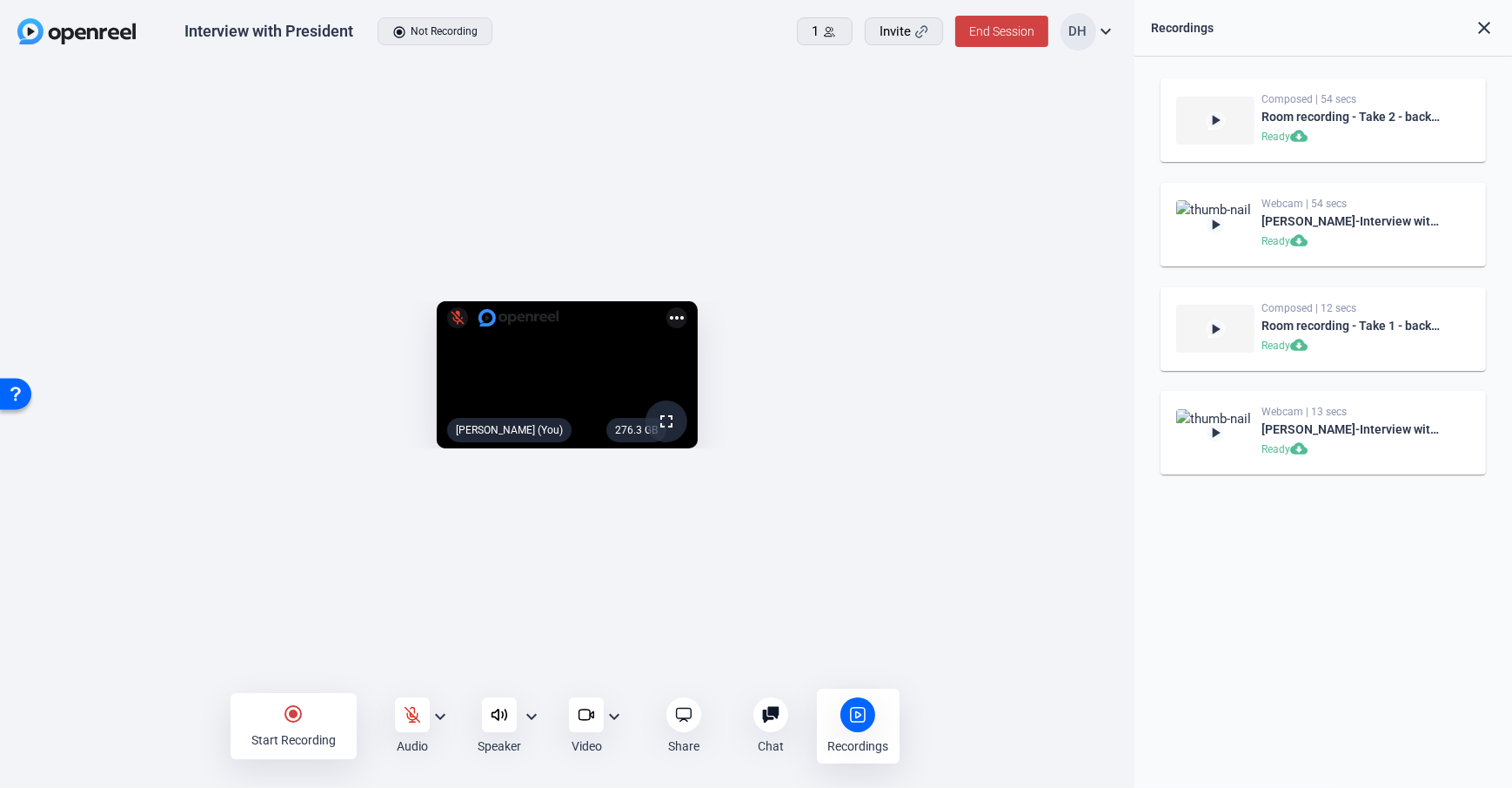
click at [1131, 657] on div "276.3 GB fullscreen mic_off [PERSON_NAME] (You) more_horiz" at bounding box center [567, 380] width 1135 height 630
click at [998, 33] on span "End Session" at bounding box center [1001, 31] width 65 height 14
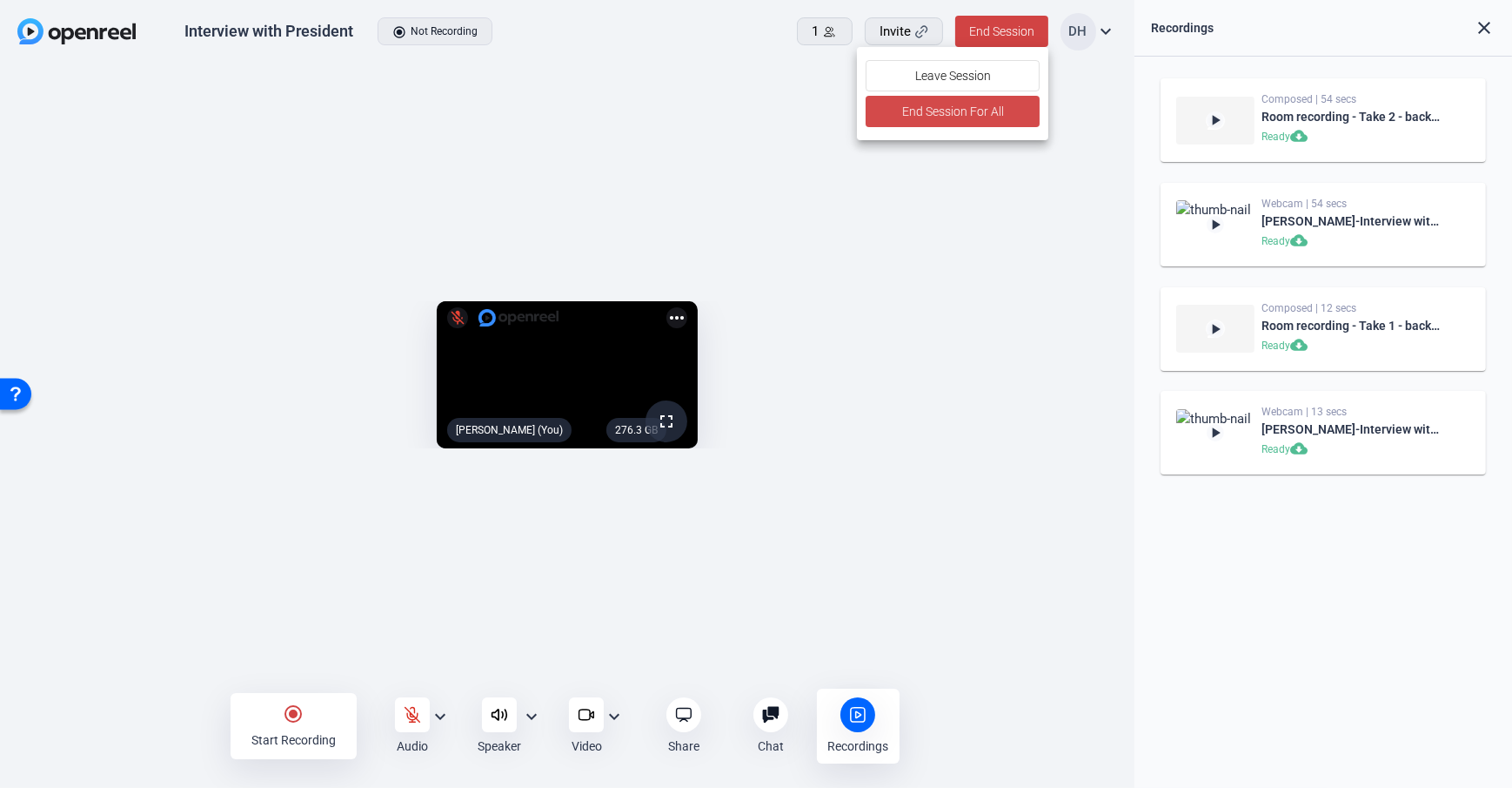
click at [958, 111] on span "End Session For All" at bounding box center [953, 111] width 102 height 21
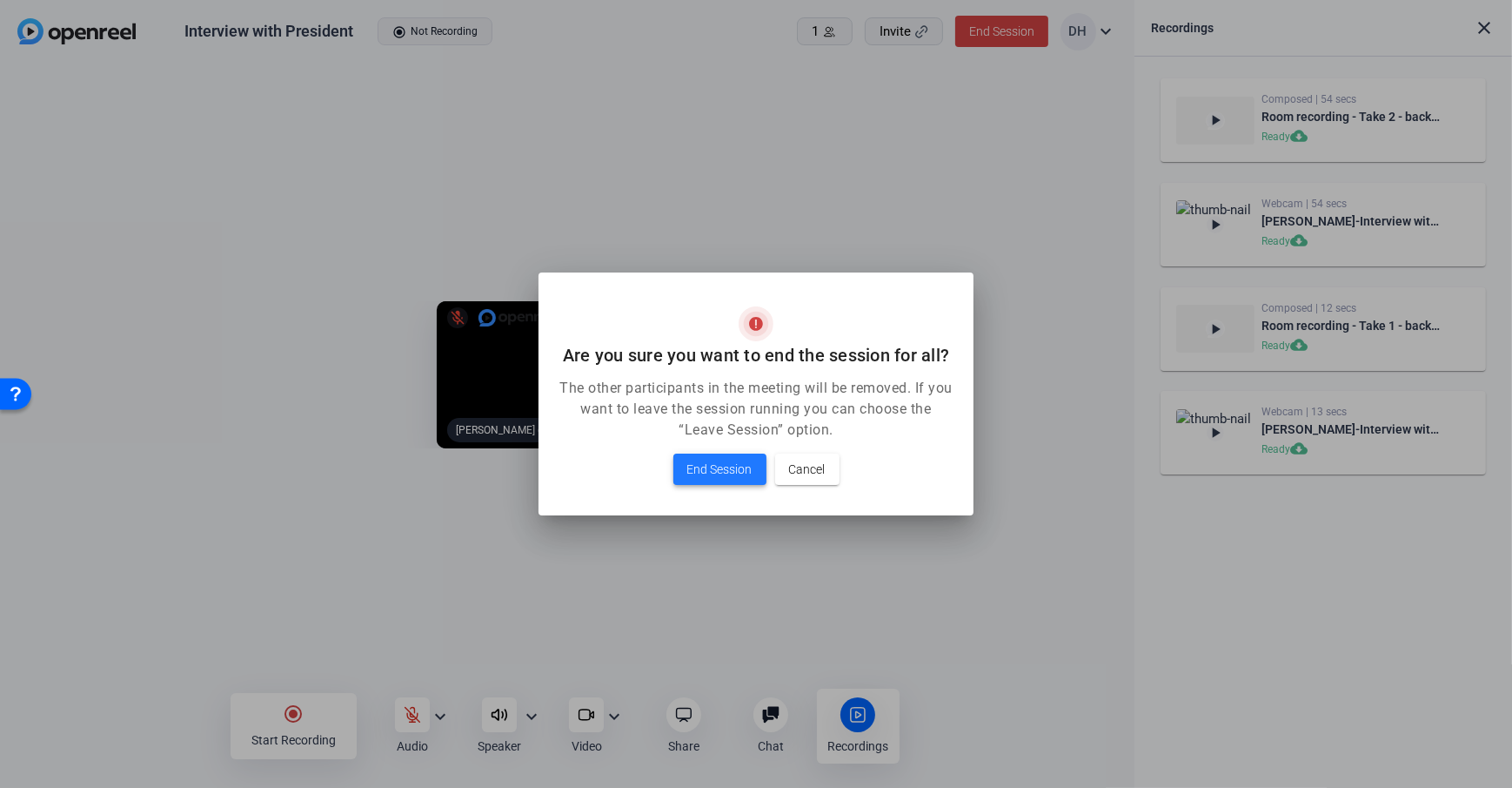
click at [726, 475] on span "End Session" at bounding box center [719, 469] width 65 height 21
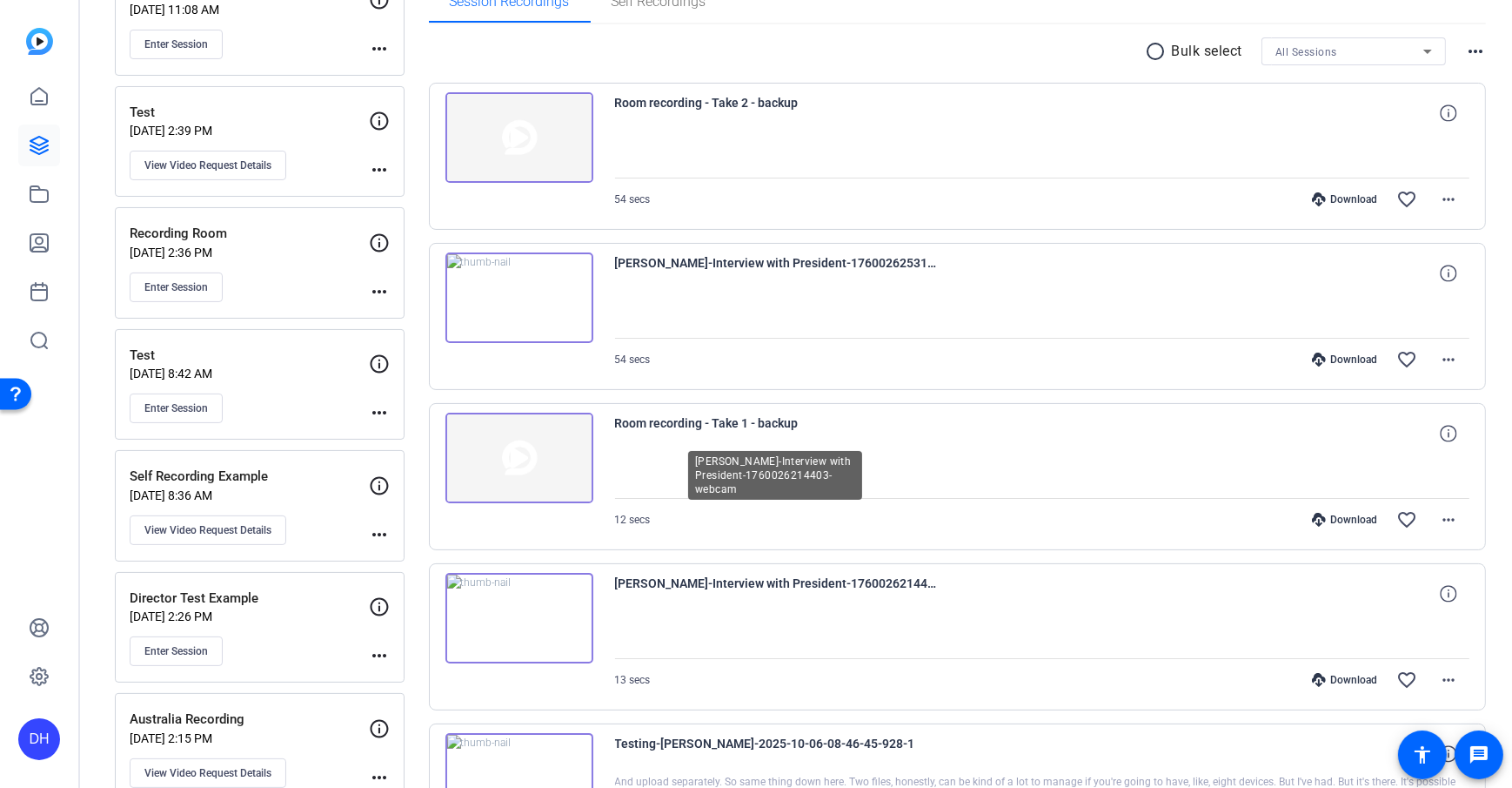
scroll to position [17, 0]
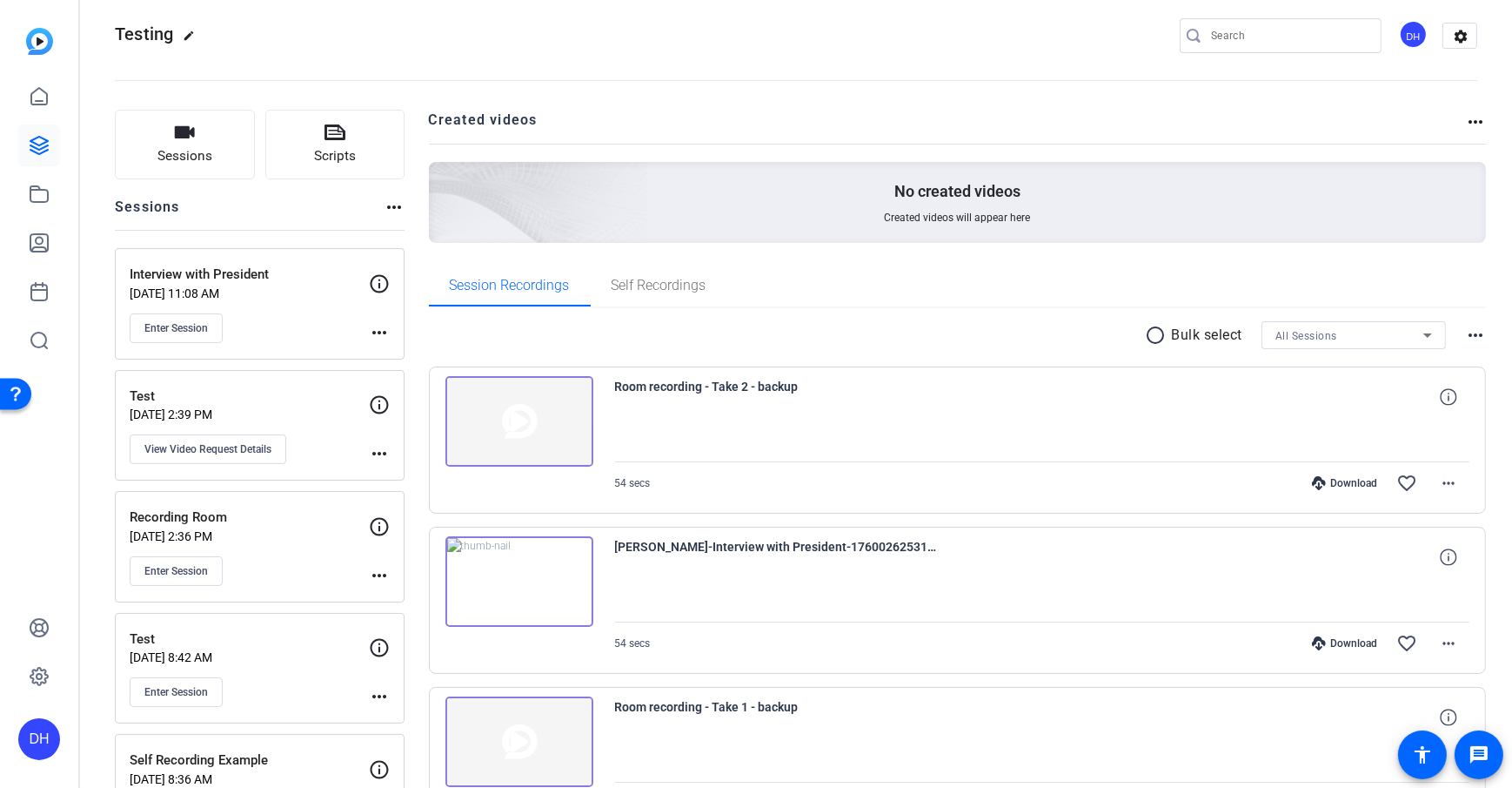
click at [420, 100] on openreel-divider-bar at bounding box center [796, 75] width 1362 height 53
click at [33, 248] on icon at bounding box center [39, 242] width 17 height 17
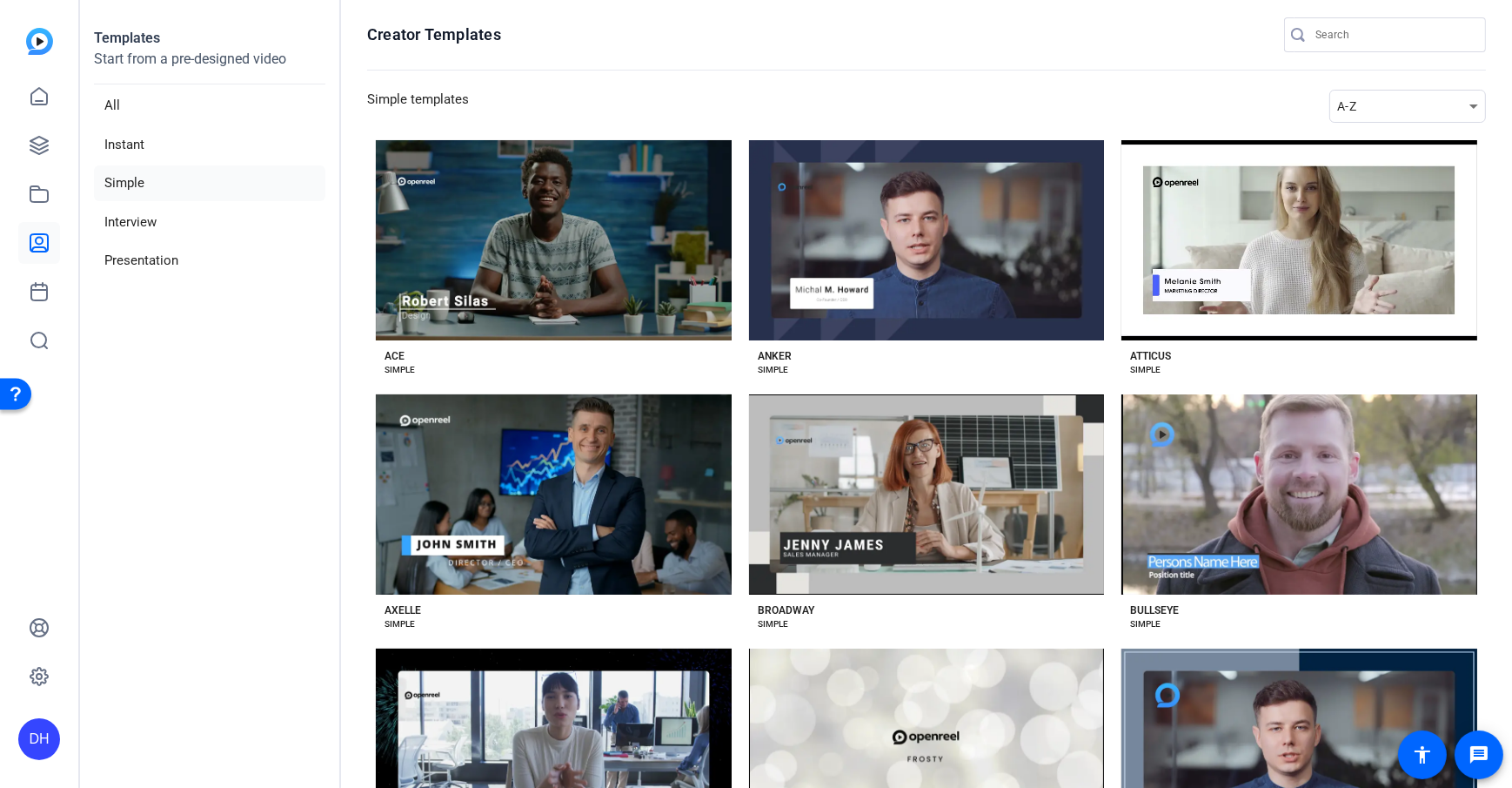
click at [351, 158] on section "Creator Templates Simple templates A-Z Preview Ace ACE SIMPLE Preview Anker ANK…" at bounding box center [927, 394] width 1171 height 788
click at [169, 222] on li "Interview" at bounding box center [209, 222] width 231 height 36
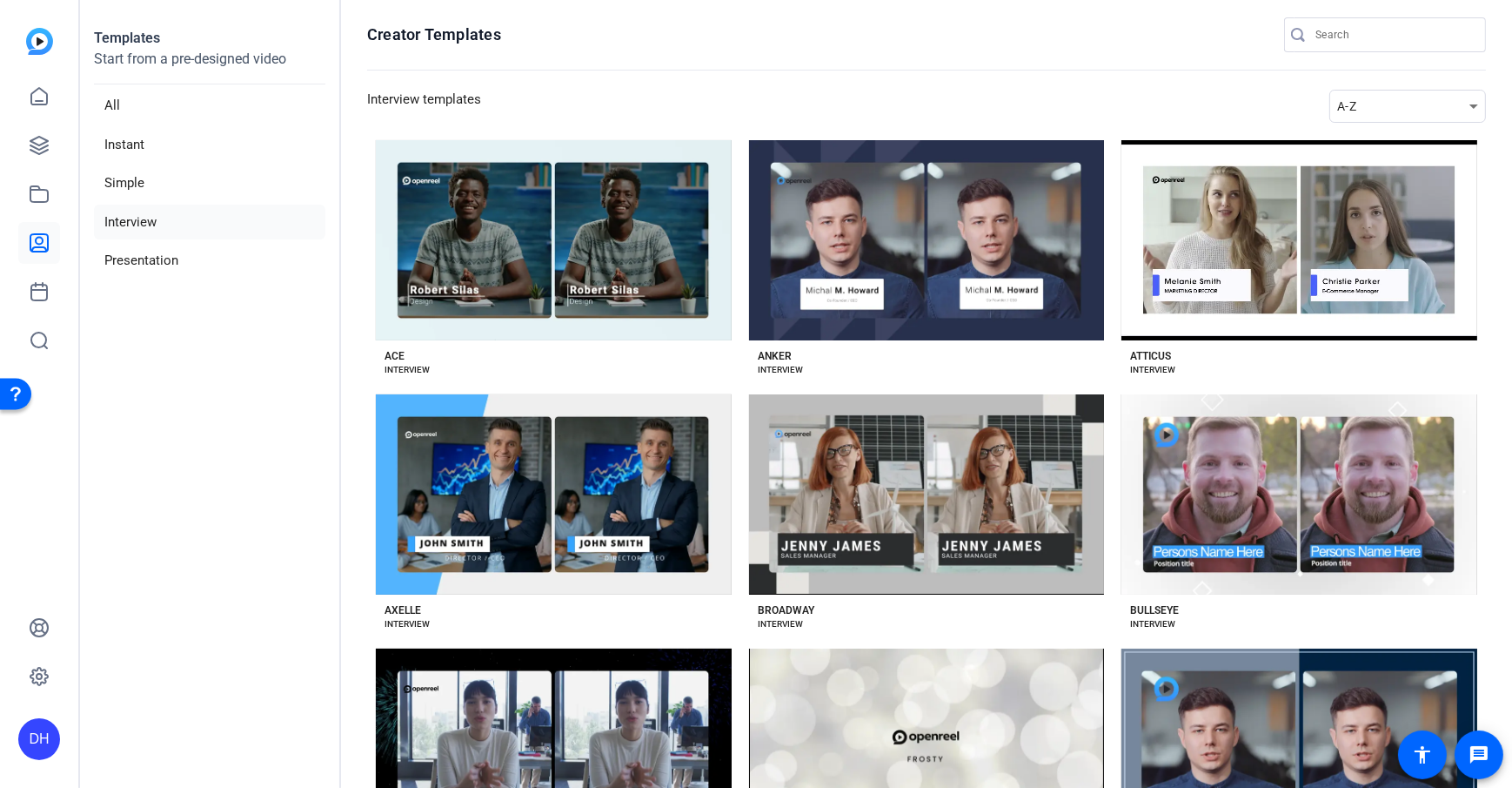
click at [559, 363] on div "ACE INTERVIEW" at bounding box center [554, 358] width 356 height 37
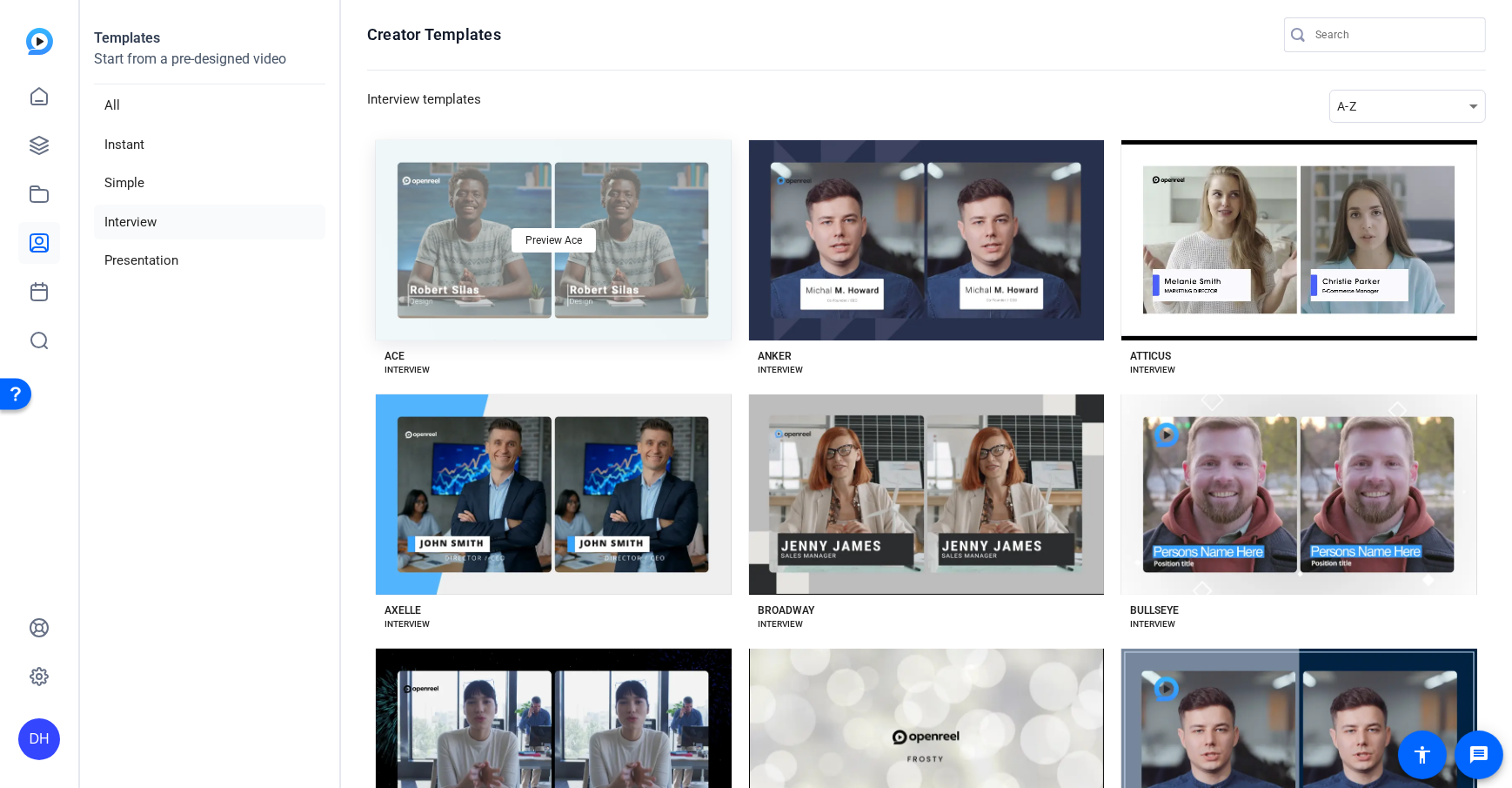
click at [576, 278] on div "Preview Ace" at bounding box center [554, 239] width 356 height 200
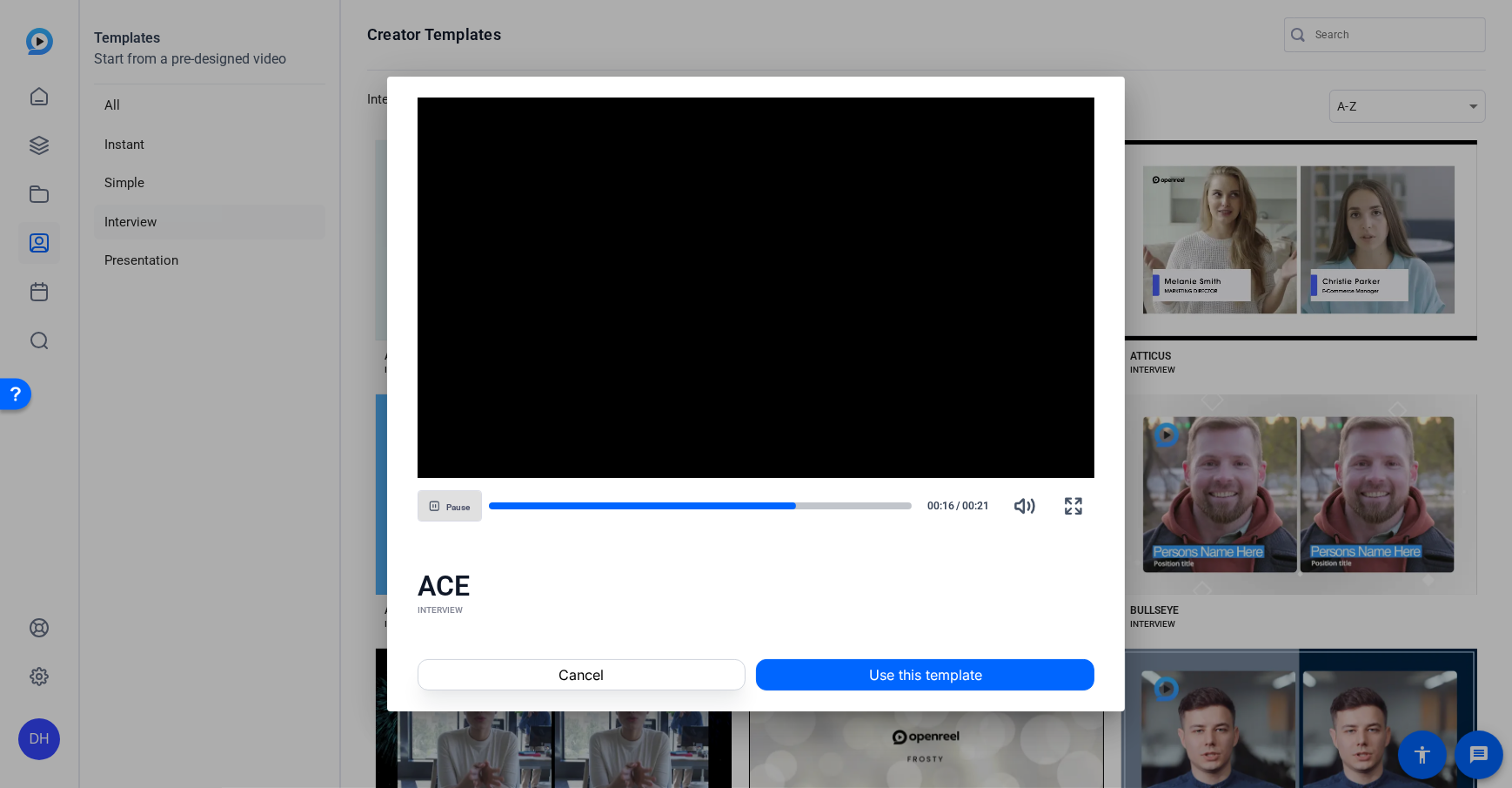
click at [761, 569] on div "ACE" at bounding box center [757, 586] width 678 height 35
click at [751, 591] on div "ACE" at bounding box center [757, 586] width 678 height 35
click at [706, 567] on div "ACE INTERVIEW" at bounding box center [756, 592] width 739 height 91
click at [556, 558] on div "ACE INTERVIEW" at bounding box center [756, 592] width 739 height 91
click at [836, 672] on span at bounding box center [926, 674] width 337 height 42
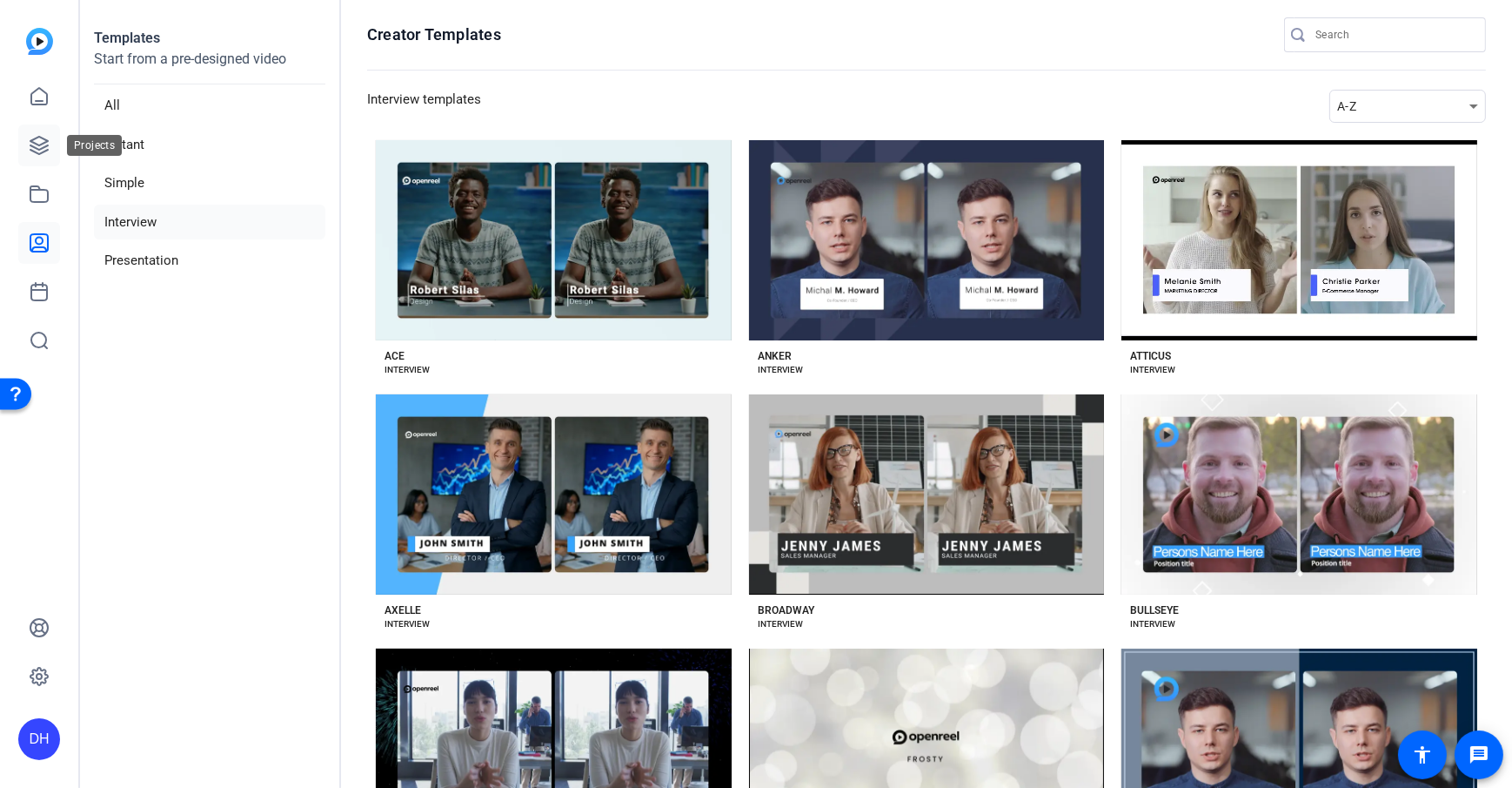
click at [38, 154] on icon at bounding box center [39, 145] width 17 height 17
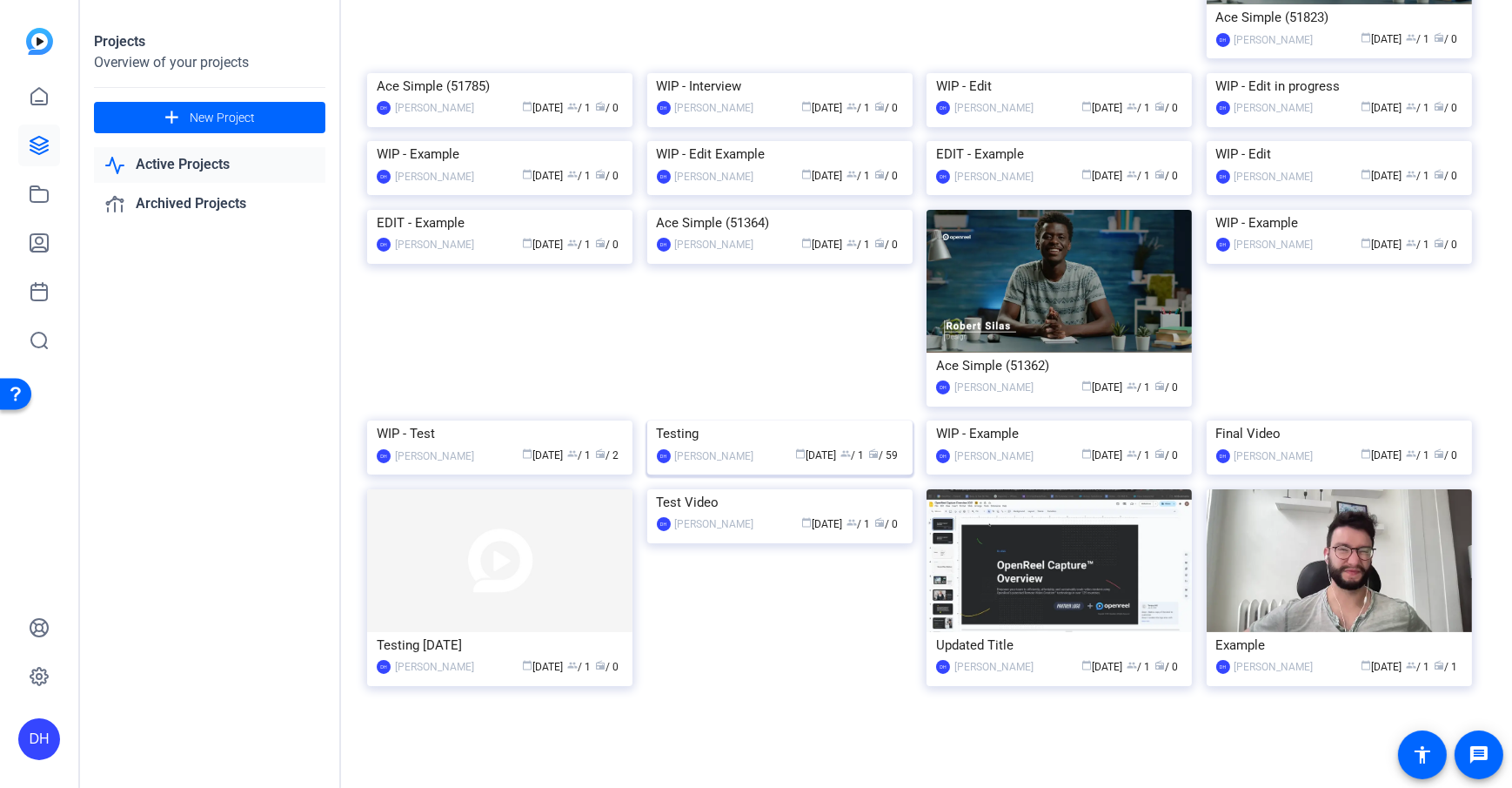
scroll to position [503, 0]
drag, startPoint x: 781, startPoint y: 576, endPoint x: 805, endPoint y: 591, distance: 28.3
click at [781, 420] on img at bounding box center [780, 420] width 265 height 0
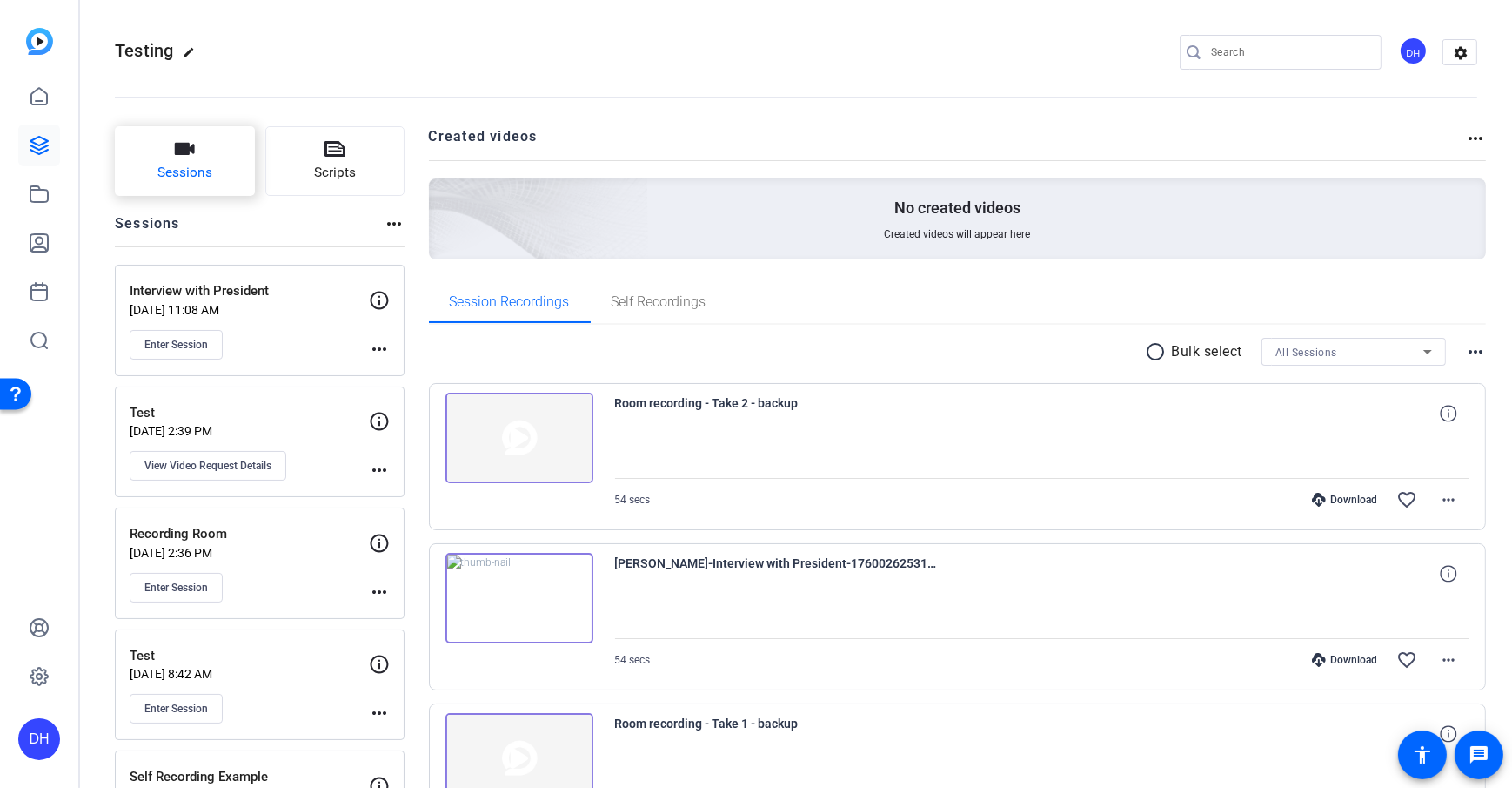
click at [192, 175] on span "Sessions" at bounding box center [185, 173] width 55 height 20
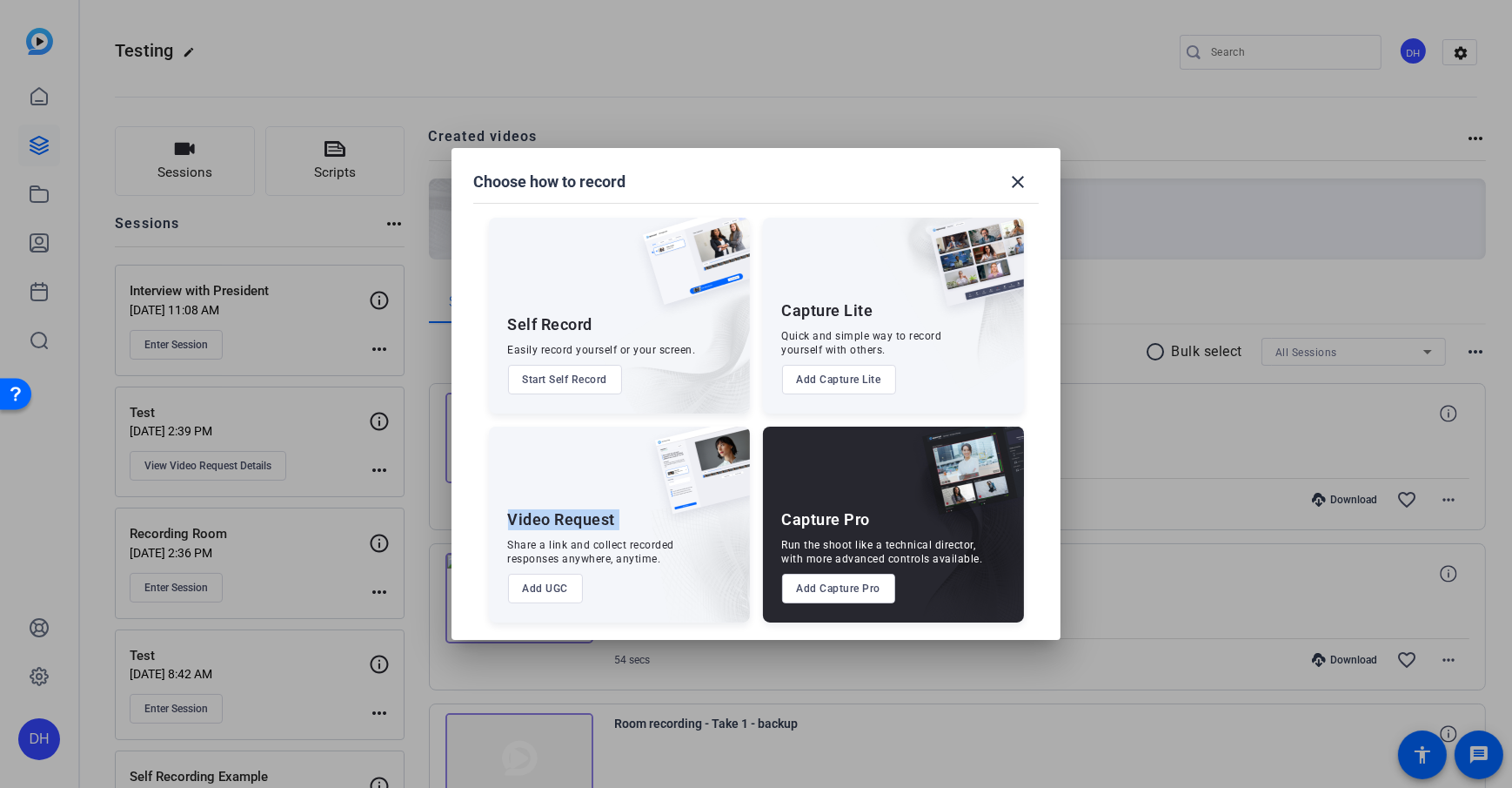
drag, startPoint x: 509, startPoint y: 523, endPoint x: 632, endPoint y: 527, distance: 123.1
click at [632, 527] on div "Video Request Share a link and collect recorded responses anywhere, anytime. Ad…" at bounding box center [619, 525] width 261 height 196
click at [622, 552] on div "Share a link and collect recorded responses anywhere, anytime." at bounding box center [592, 552] width 168 height 28
click at [543, 593] on button "Add UGC" at bounding box center [547, 589] width 76 height 30
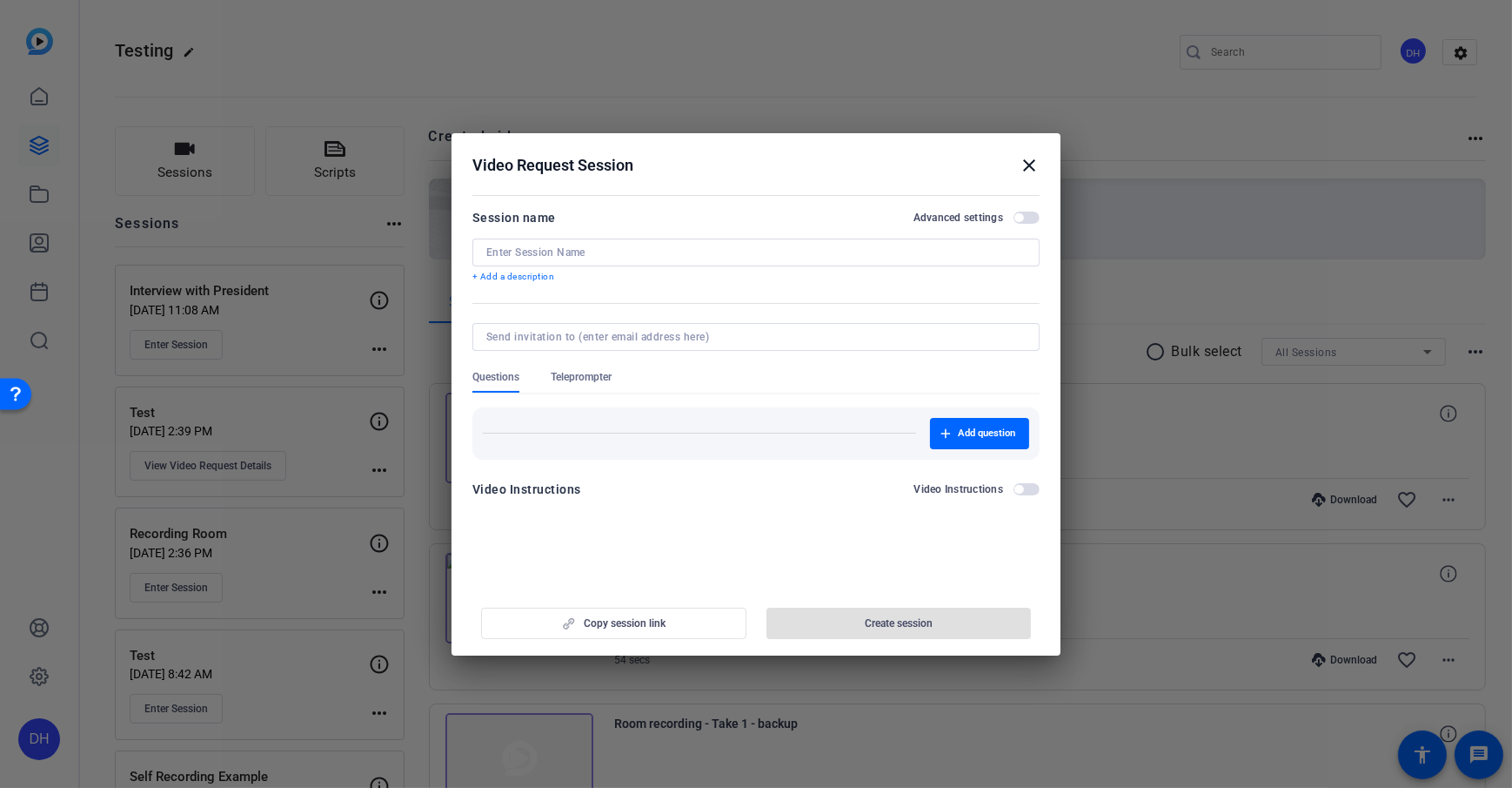
click at [568, 257] on input at bounding box center [756, 252] width 540 height 14
type input "Customer Testimonial"
click at [508, 273] on p "+ Add a description" at bounding box center [756, 276] width 567 height 14
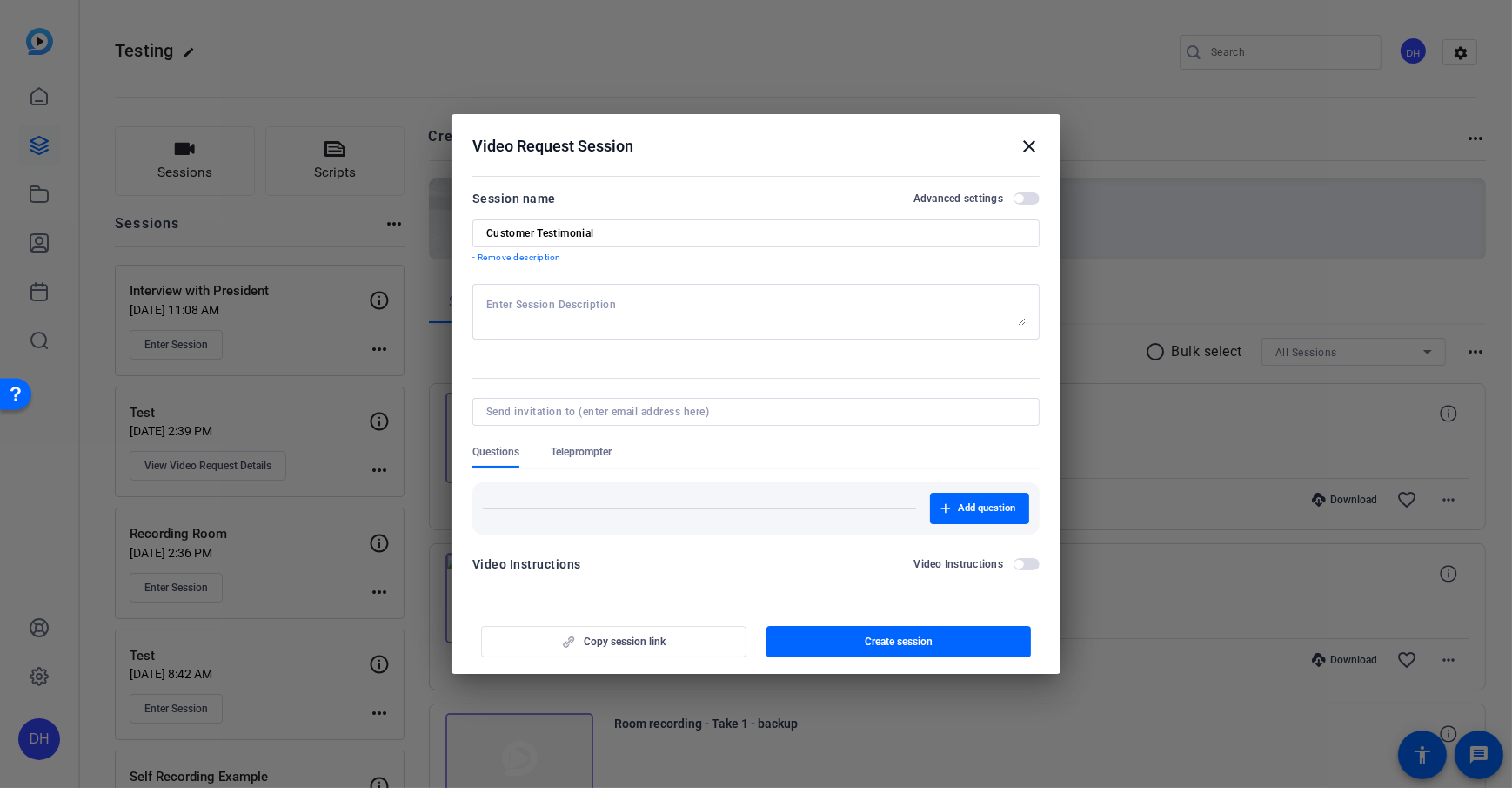
click at [529, 306] on textarea at bounding box center [756, 311] width 540 height 28
type textarea "Remember this is for such and such"
click at [548, 351] on div at bounding box center [756, 348] width 567 height 19
click at [668, 367] on form "Session name Advanced settings Customer Testimonial - Remove description Rememb…" at bounding box center [756, 386] width 567 height 397
click at [912, 640] on span "Create session" at bounding box center [899, 641] width 68 height 14
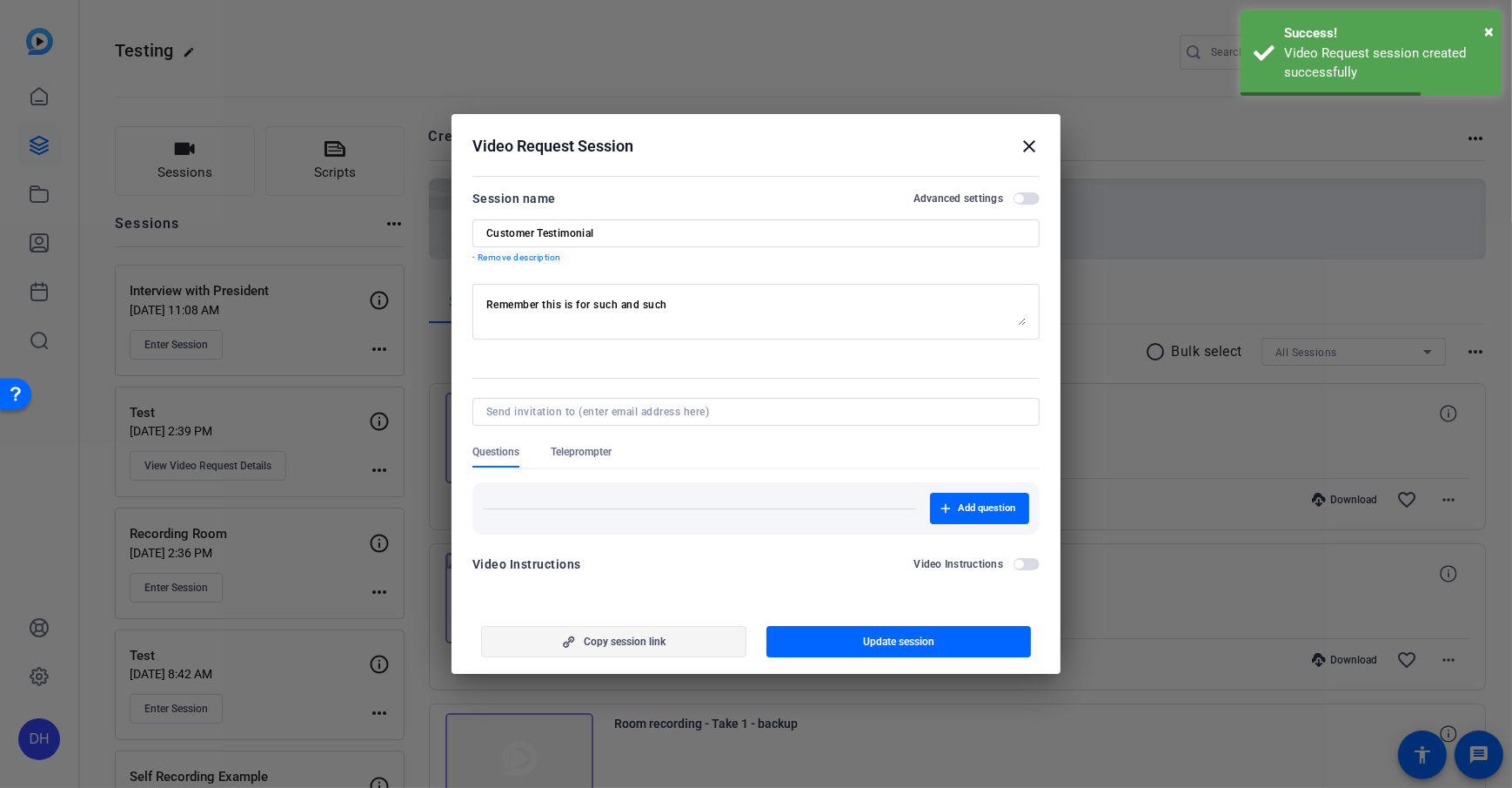
click at [614, 642] on span "Copy session link" at bounding box center [624, 641] width 82 height 14
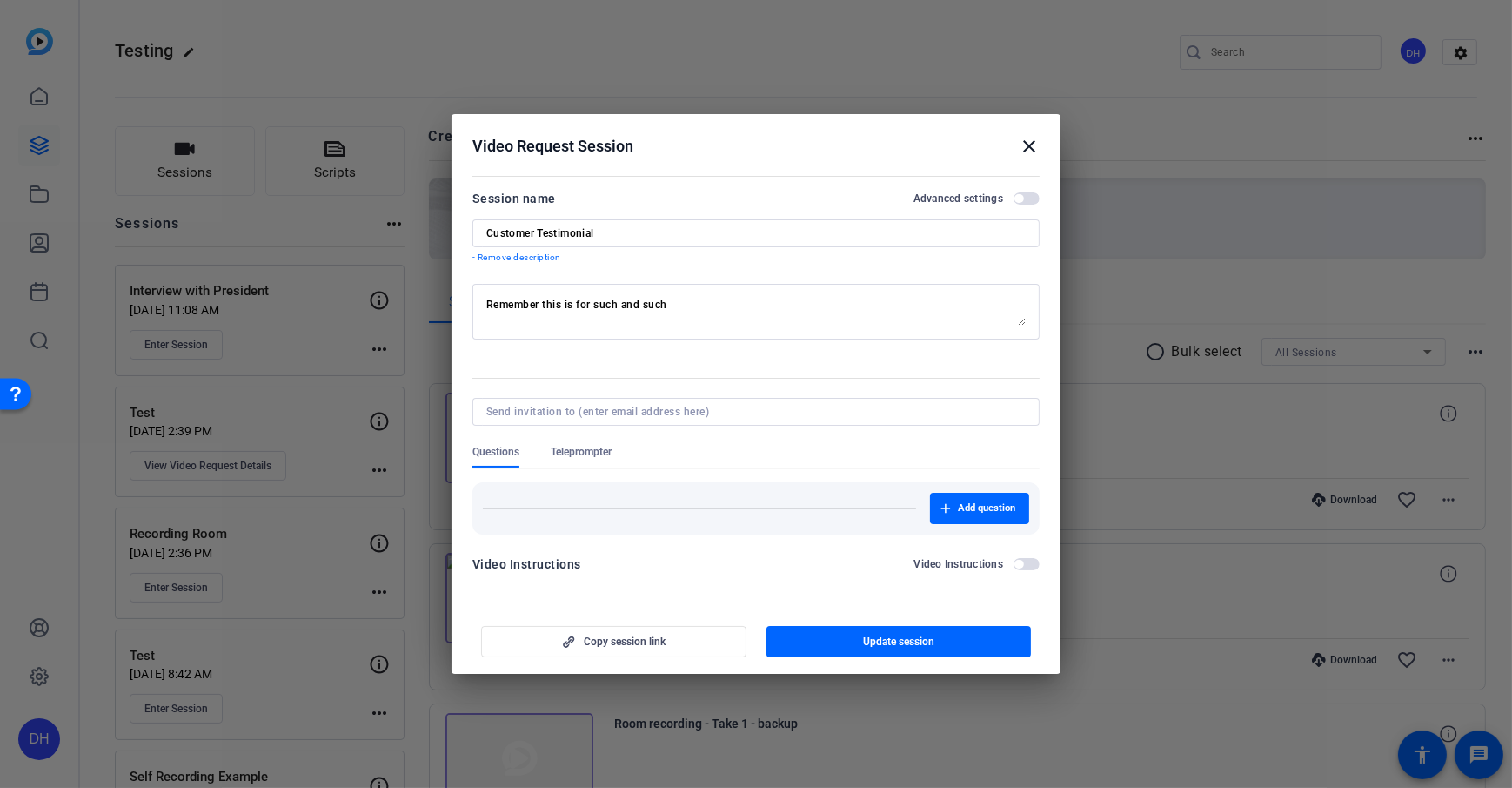
click at [591, 365] on form "Session name Advanced settings Customer Testimonial - Remove description Rememb…" at bounding box center [756, 386] width 567 height 397
click at [1035, 144] on mat-icon "close" at bounding box center [1029, 146] width 21 height 21
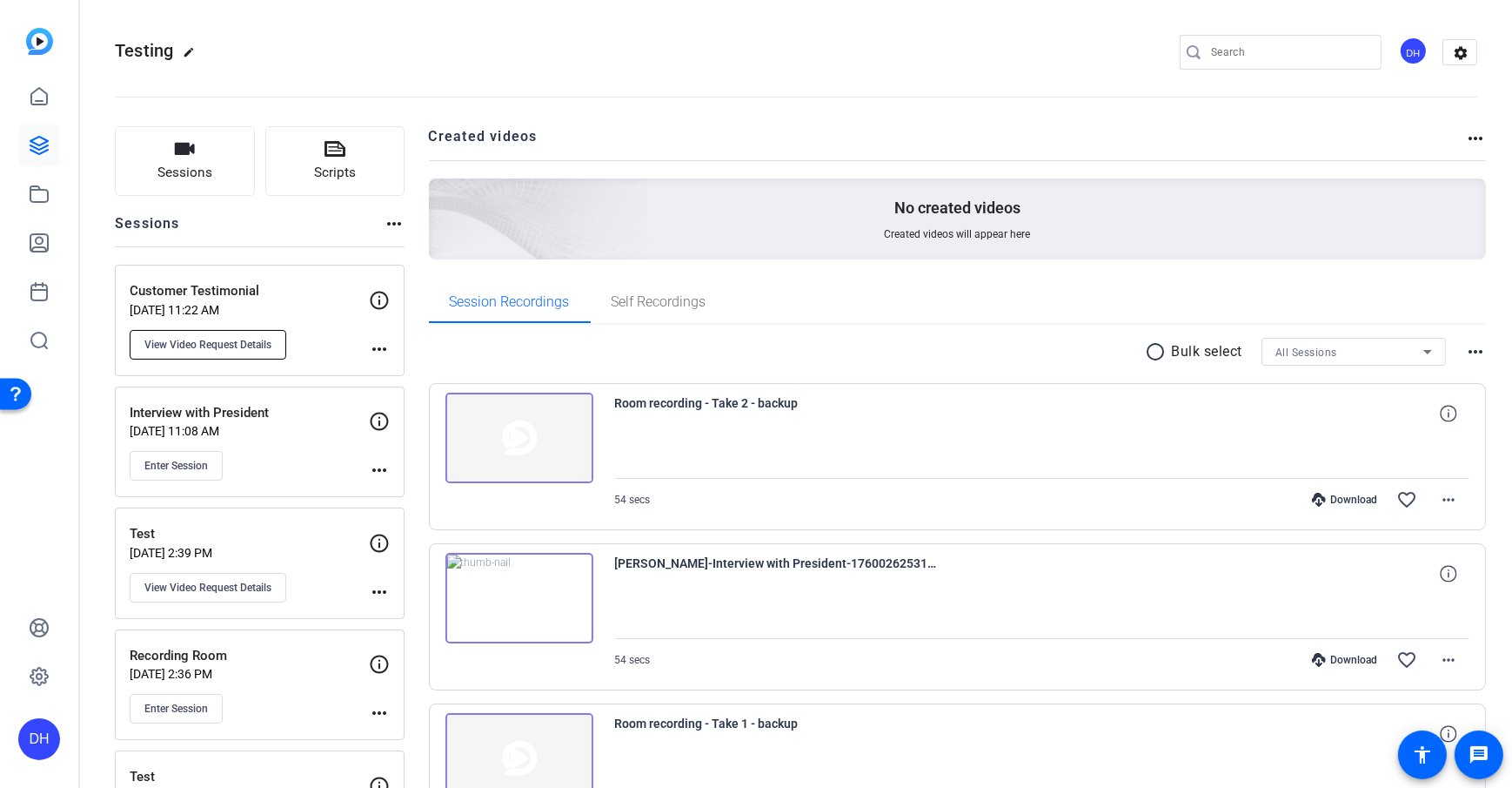
click at [211, 353] on button "View Video Request Details" at bounding box center [207, 345] width 157 height 30
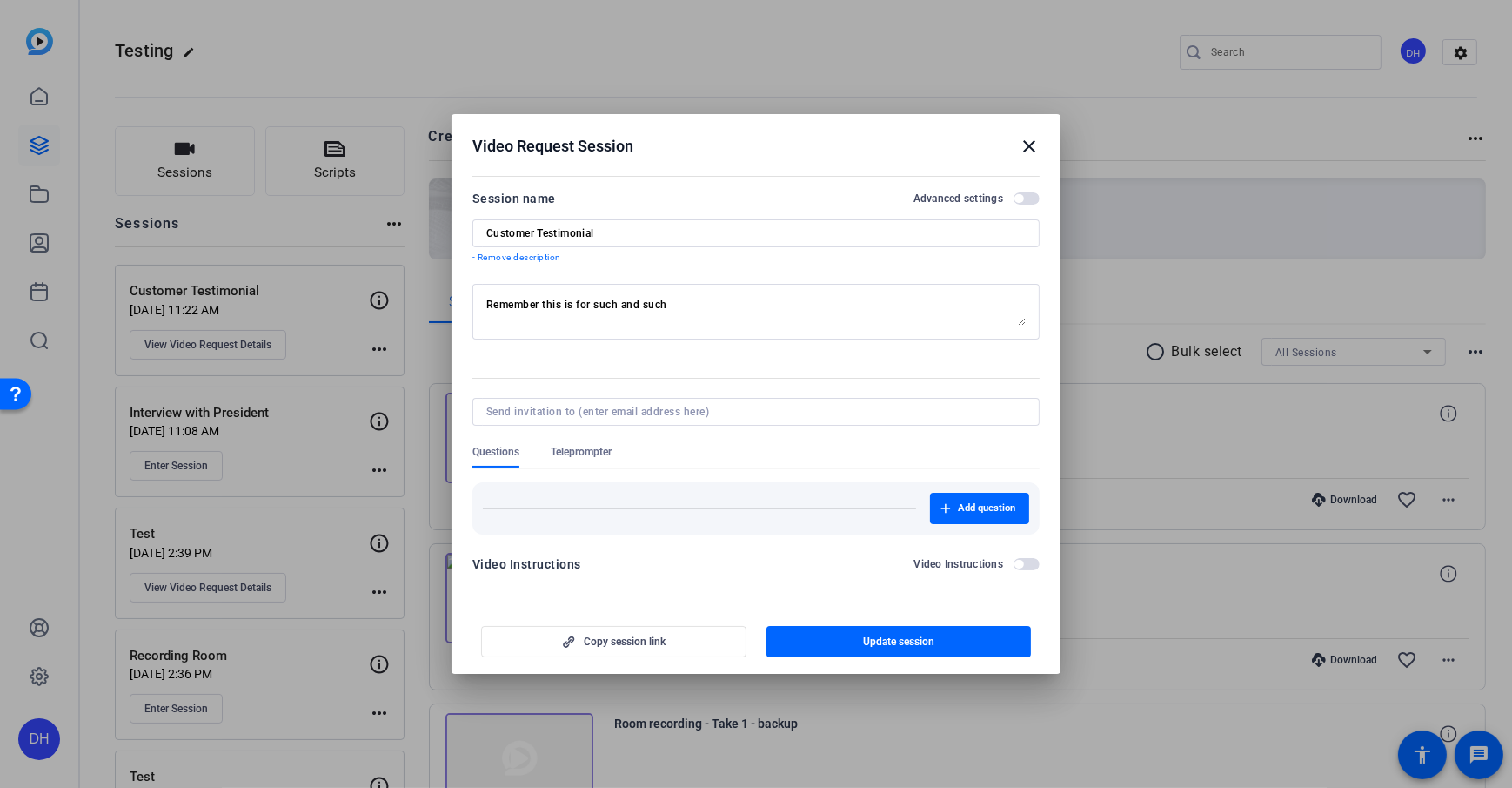
click at [1017, 131] on h2 "Video Request Session close" at bounding box center [756, 142] width 609 height 57
click at [1027, 151] on mat-icon "close" at bounding box center [1029, 146] width 21 height 21
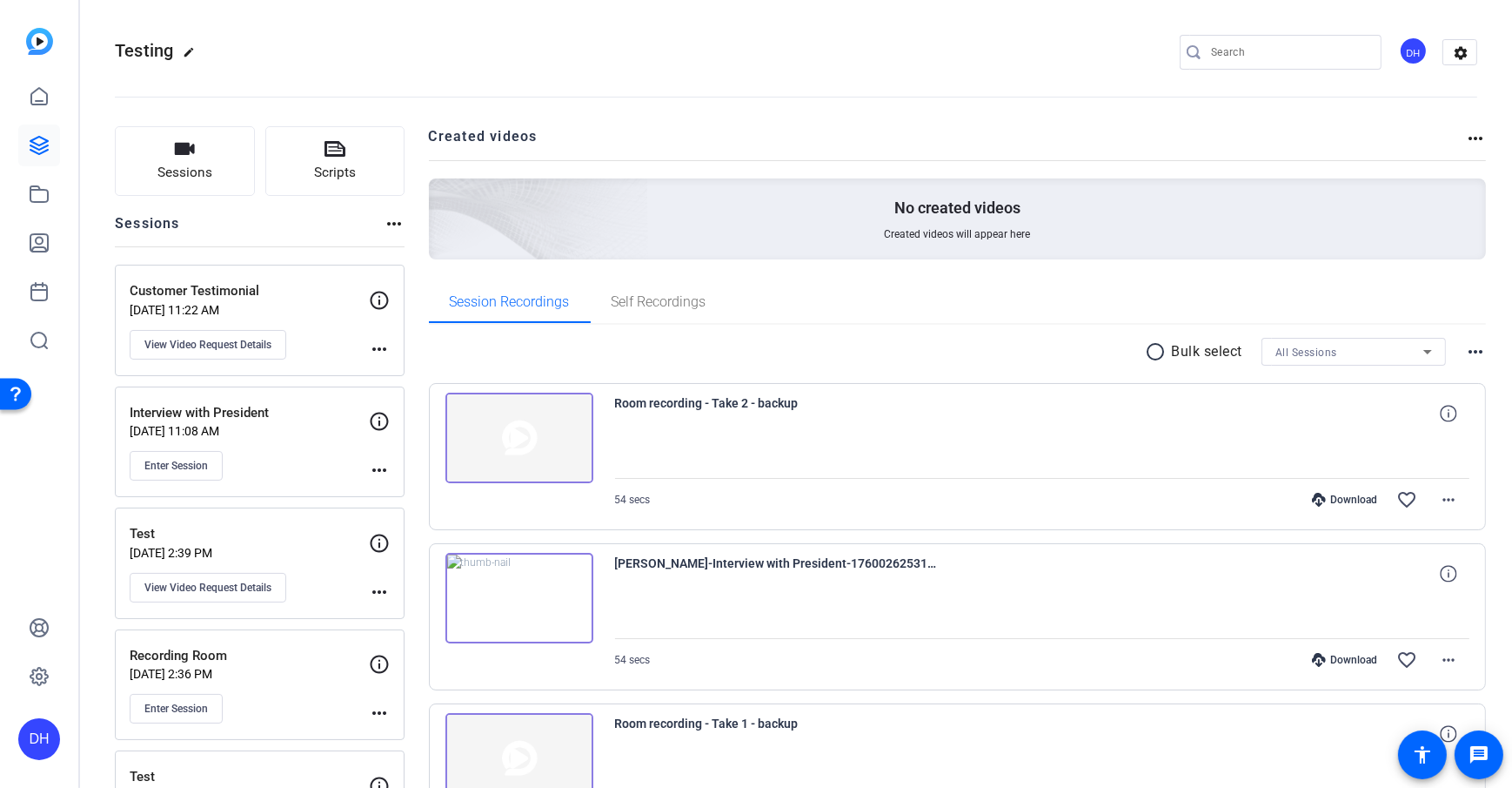
click at [568, 69] on openreel-divider-bar at bounding box center [796, 91] width 1362 height 53
click at [34, 733] on div "DH" at bounding box center [39, 739] width 42 height 42
click at [220, 724] on mat-icon "logout" at bounding box center [230, 713] width 21 height 21
